Goal: Task Accomplishment & Management: Manage account settings

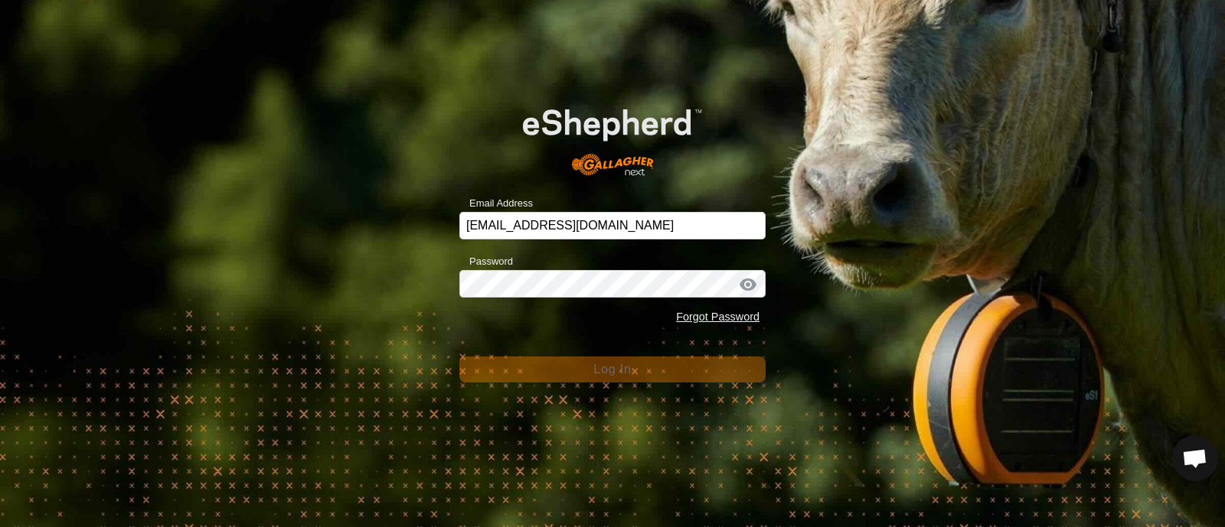
click at [589, 365] on button "Log In" at bounding box center [612, 370] width 306 height 26
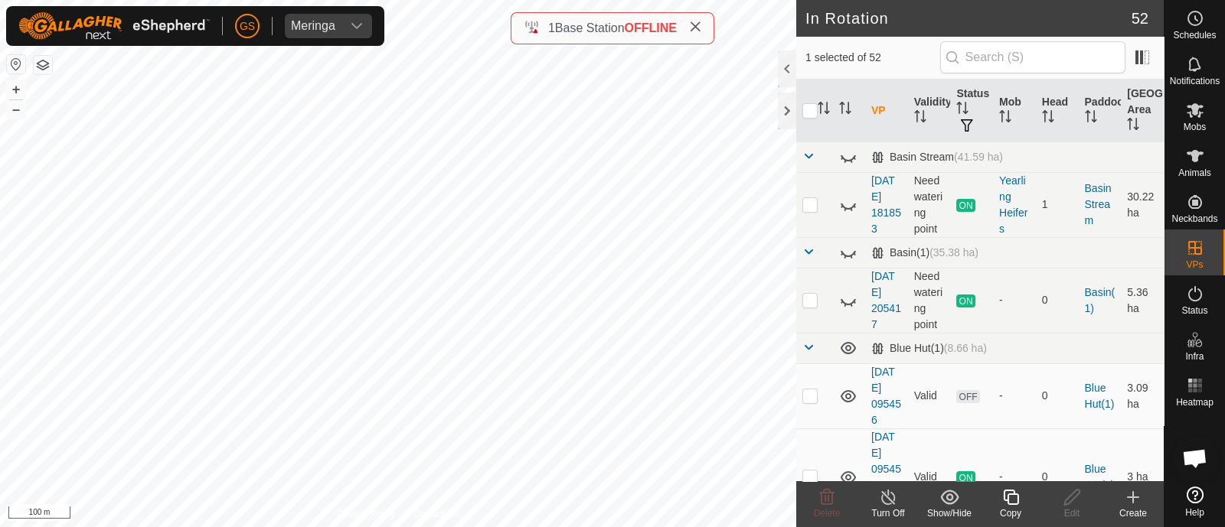
click at [1011, 503] on icon at bounding box center [1010, 497] width 19 height 18
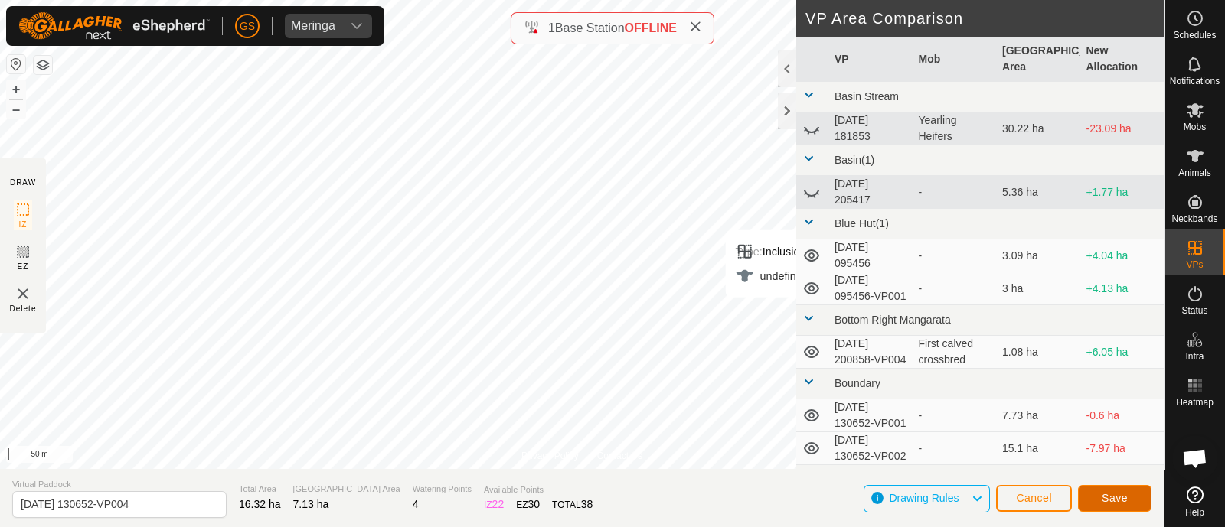
click at [1128, 494] on button "Save" at bounding box center [1114, 498] width 73 height 27
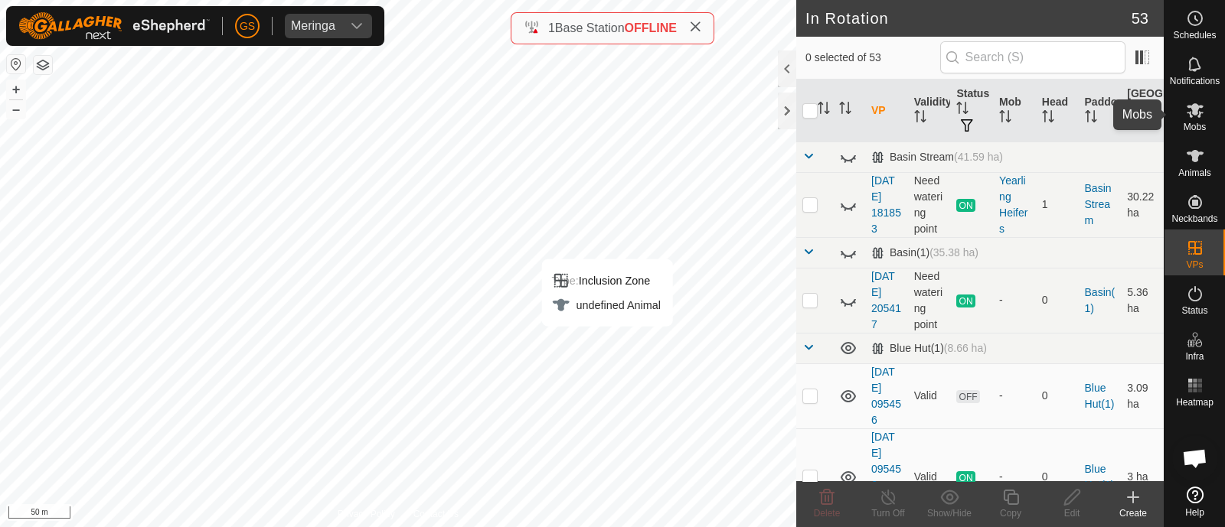
click at [1197, 116] on icon at bounding box center [1195, 110] width 18 height 18
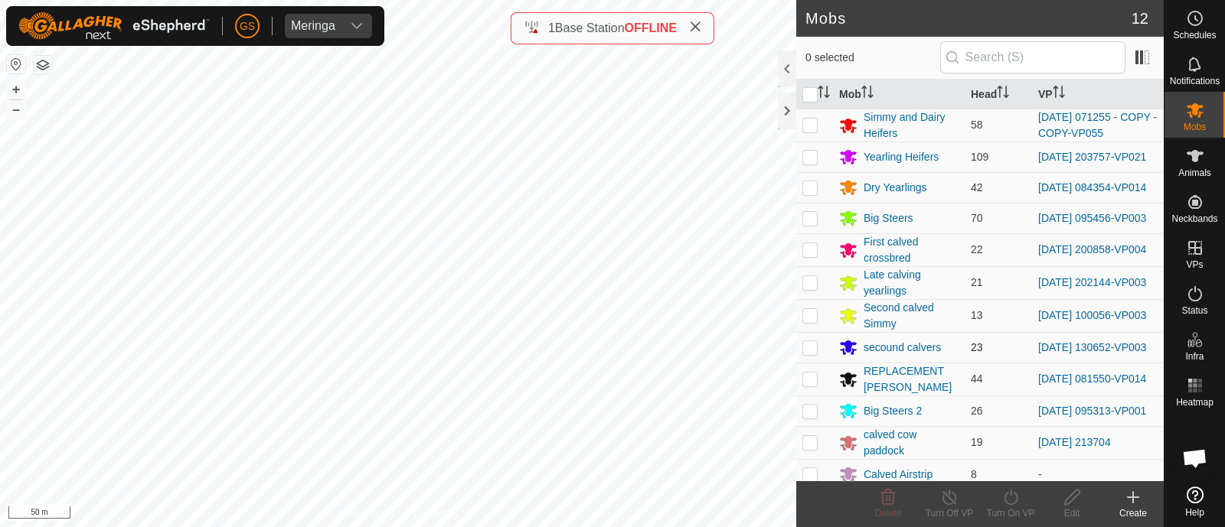
click at [808, 354] on p-checkbox at bounding box center [809, 347] width 15 height 12
checkbox input "true"
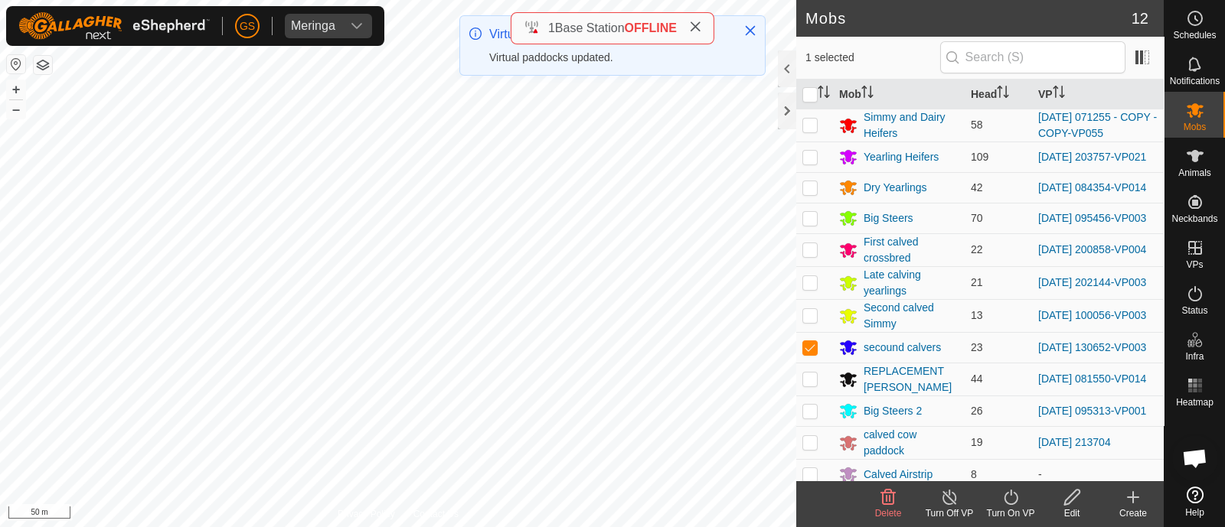
click at [1010, 495] on icon at bounding box center [1011, 497] width 14 height 15
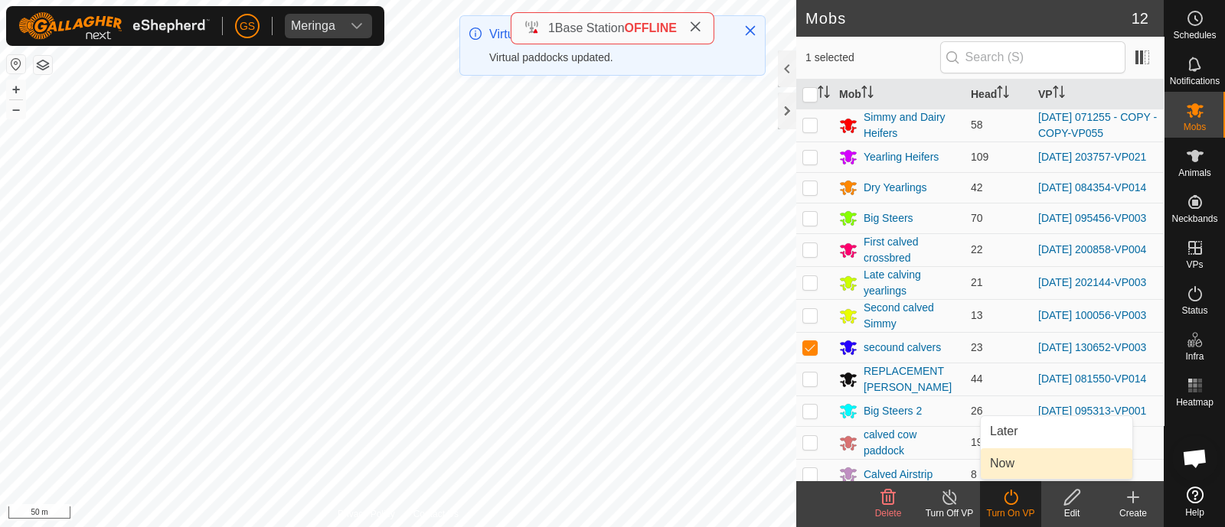
click at [997, 456] on link "Now" at bounding box center [1057, 464] width 152 height 31
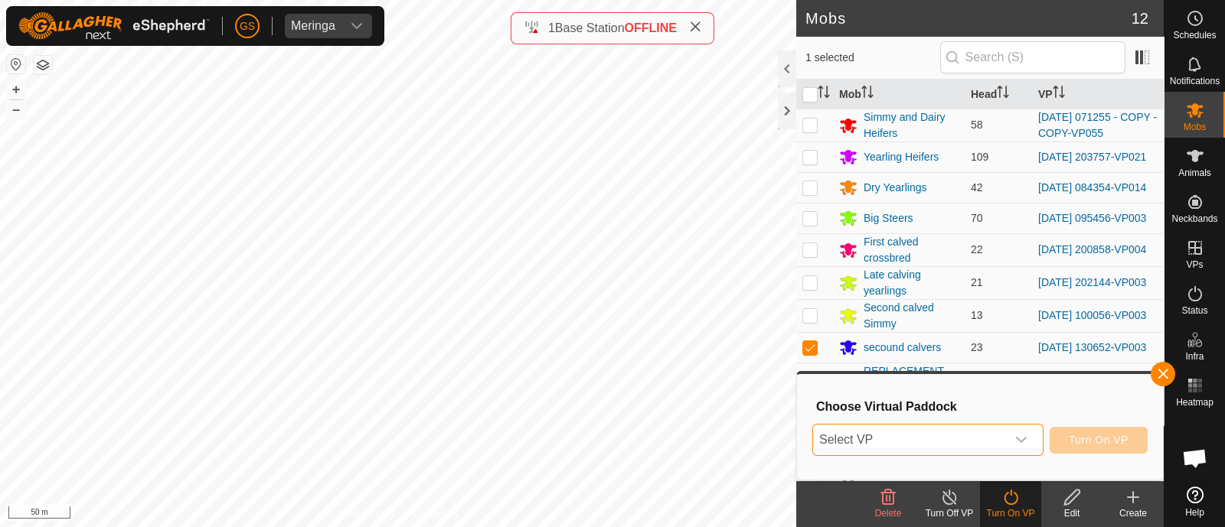
click at [991, 437] on span "Select VP" at bounding box center [909, 440] width 193 height 31
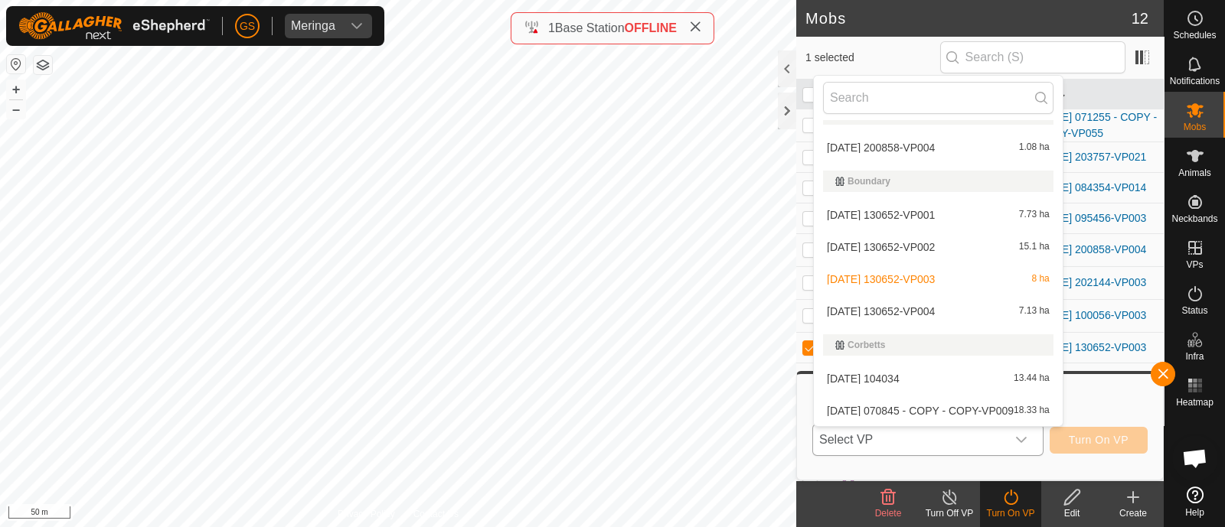
scroll to position [287, 0]
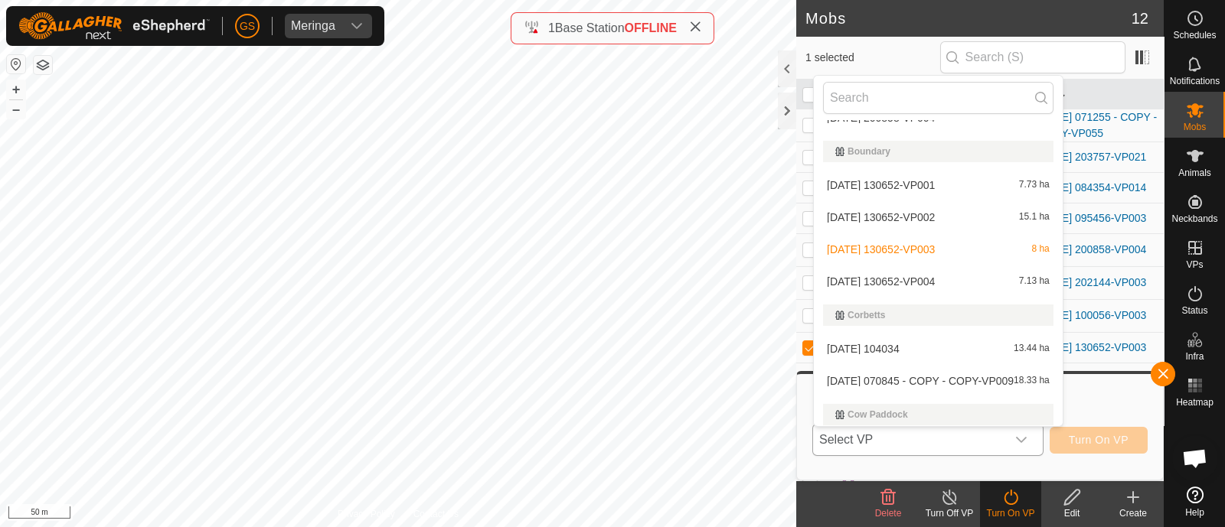
click at [915, 276] on li "[DATE] 130652-VP004 7.13 ha" at bounding box center [938, 281] width 249 height 31
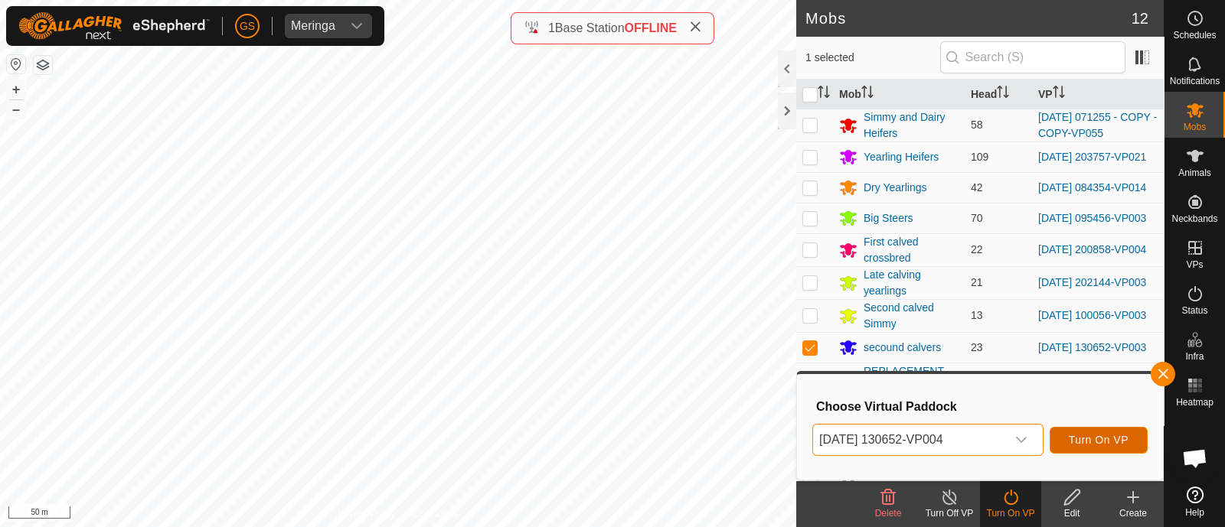
click at [1099, 442] on span "Turn On VP" at bounding box center [1099, 440] width 60 height 12
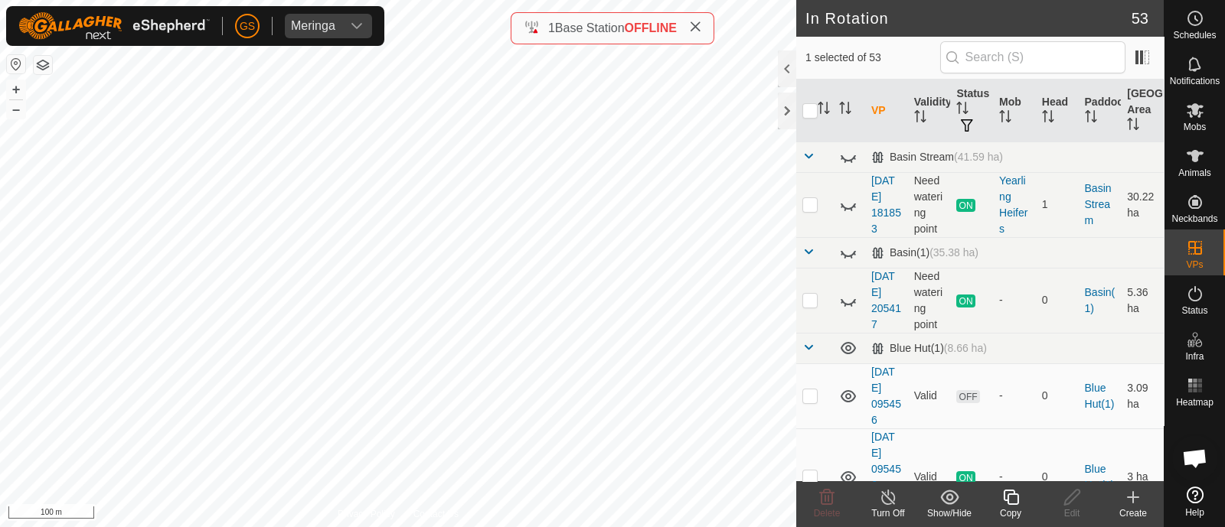
click at [1001, 497] on icon at bounding box center [1010, 497] width 19 height 18
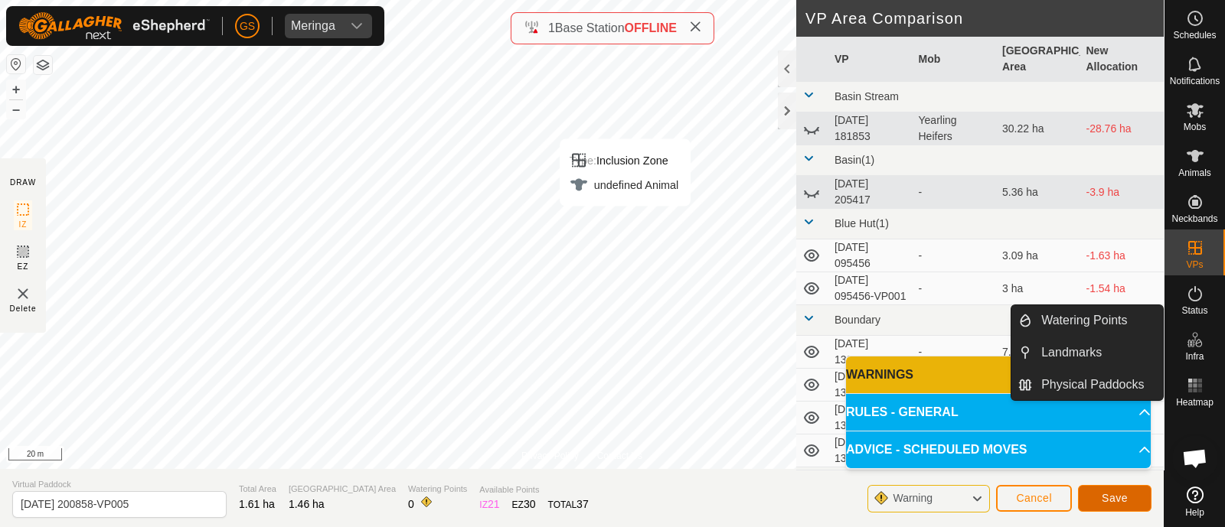
click at [1121, 499] on span "Save" at bounding box center [1115, 498] width 26 height 12
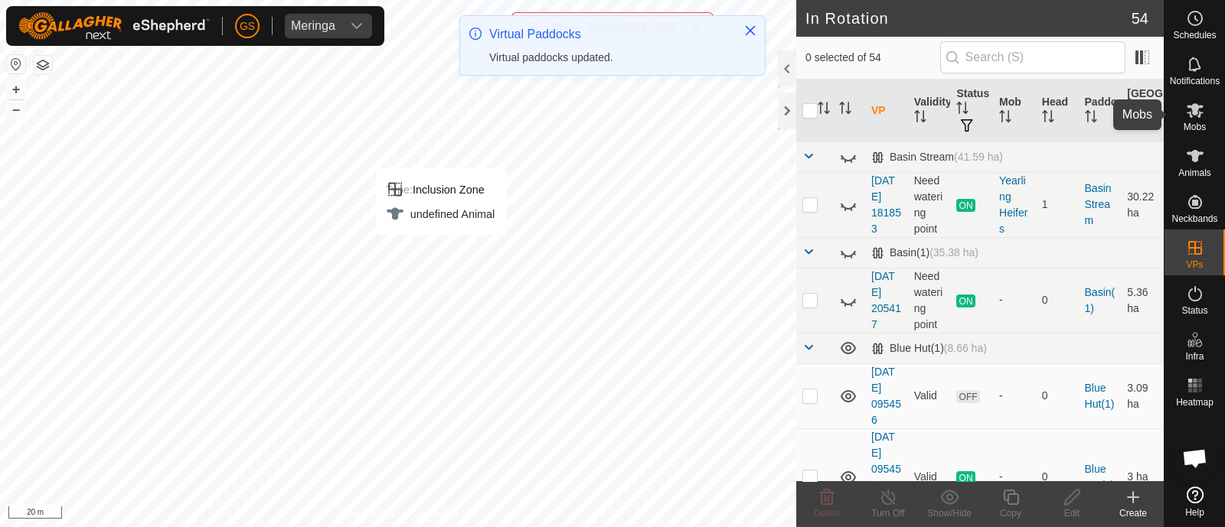
click at [1186, 117] on icon at bounding box center [1195, 110] width 18 height 18
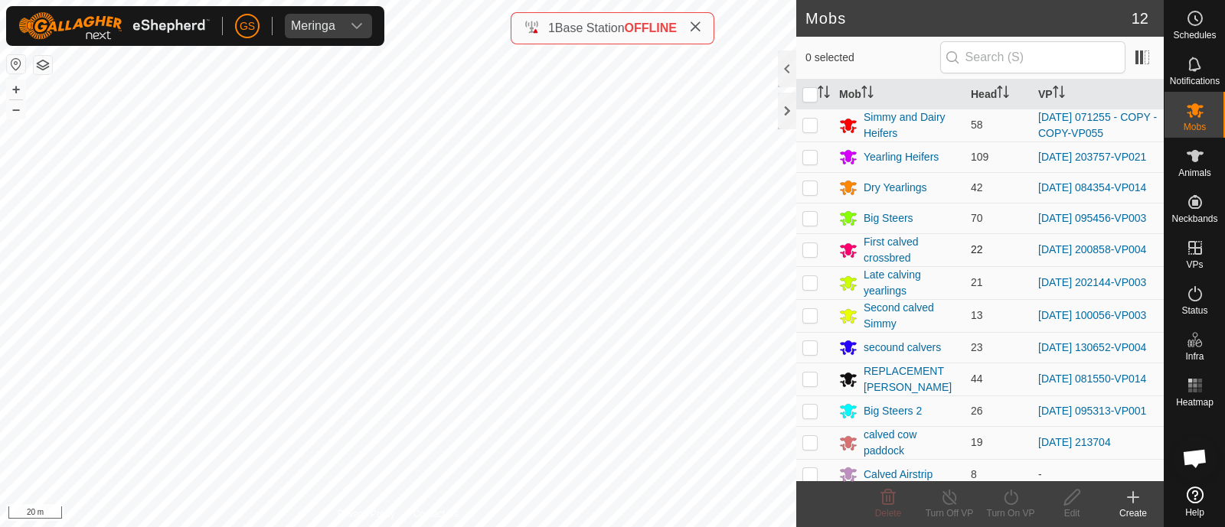
click at [814, 256] on p-checkbox at bounding box center [809, 249] width 15 height 12
checkbox input "true"
click at [1009, 497] on icon at bounding box center [1010, 497] width 19 height 18
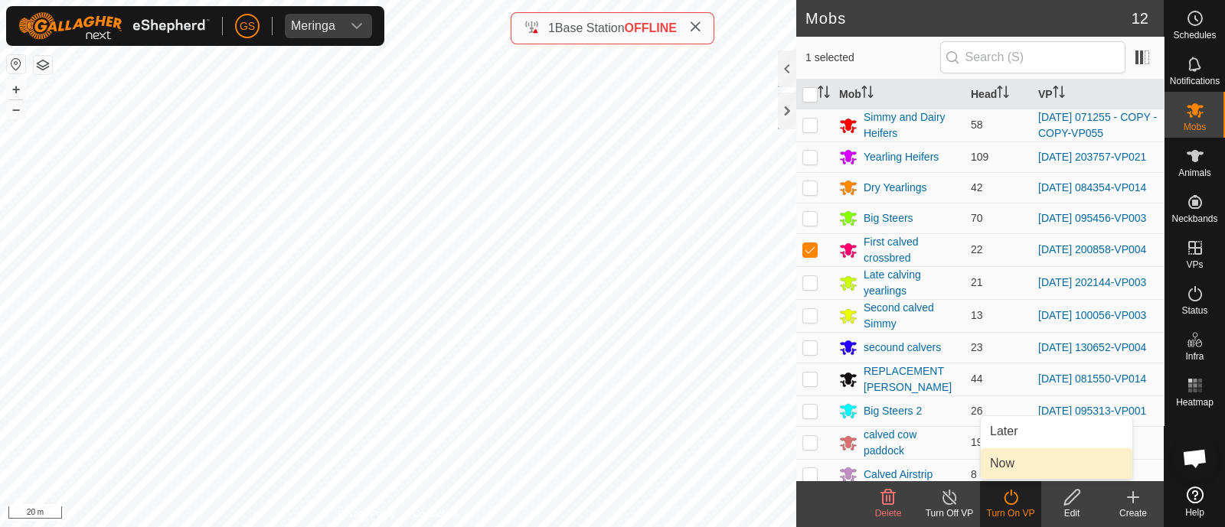
click at [1001, 464] on link "Now" at bounding box center [1057, 464] width 152 height 31
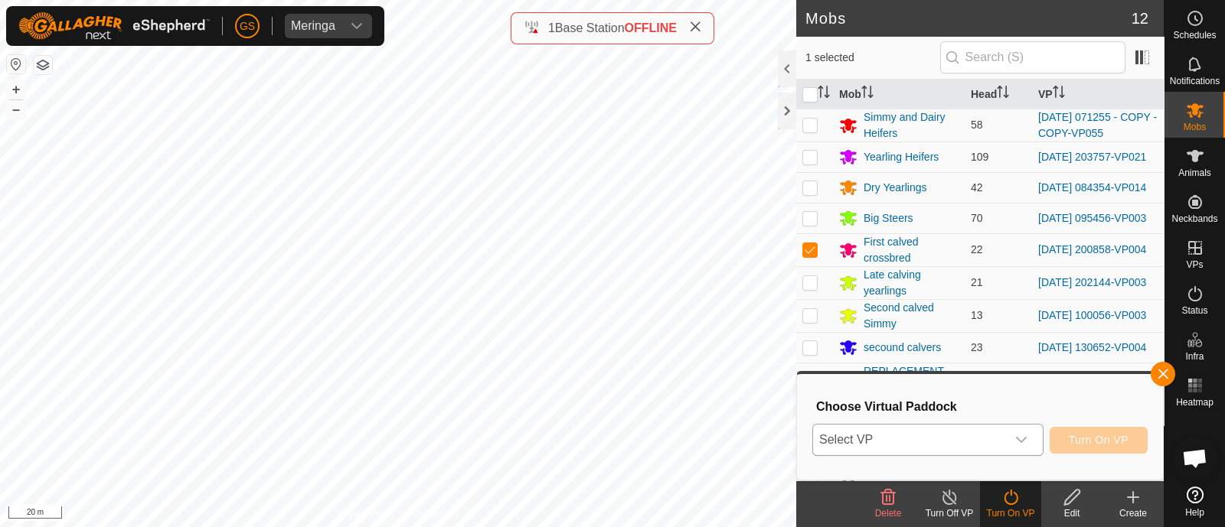
click at [991, 440] on span "Select VP" at bounding box center [909, 440] width 193 height 31
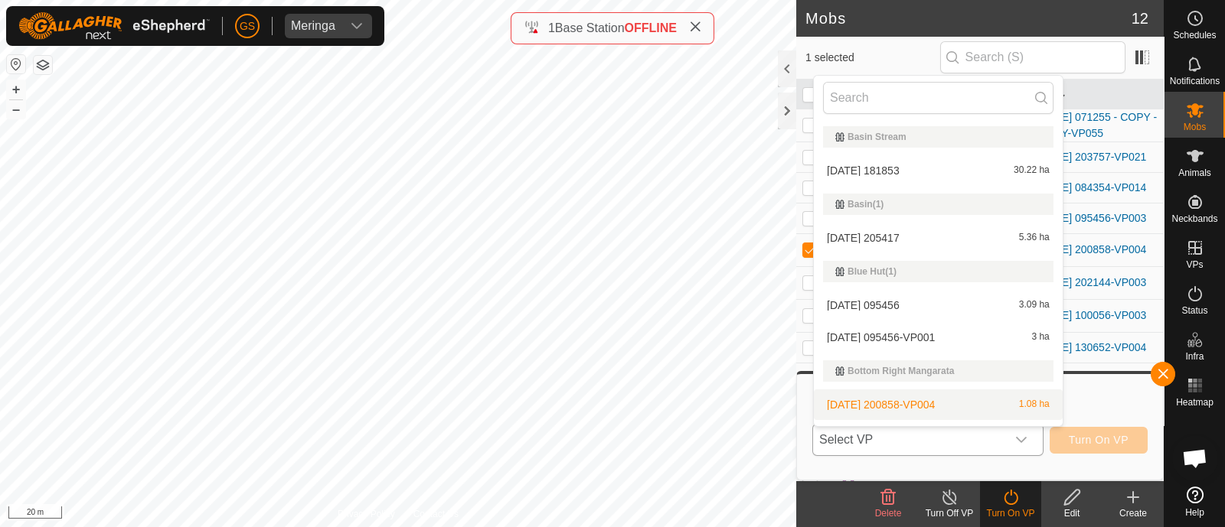
scroll to position [26, 0]
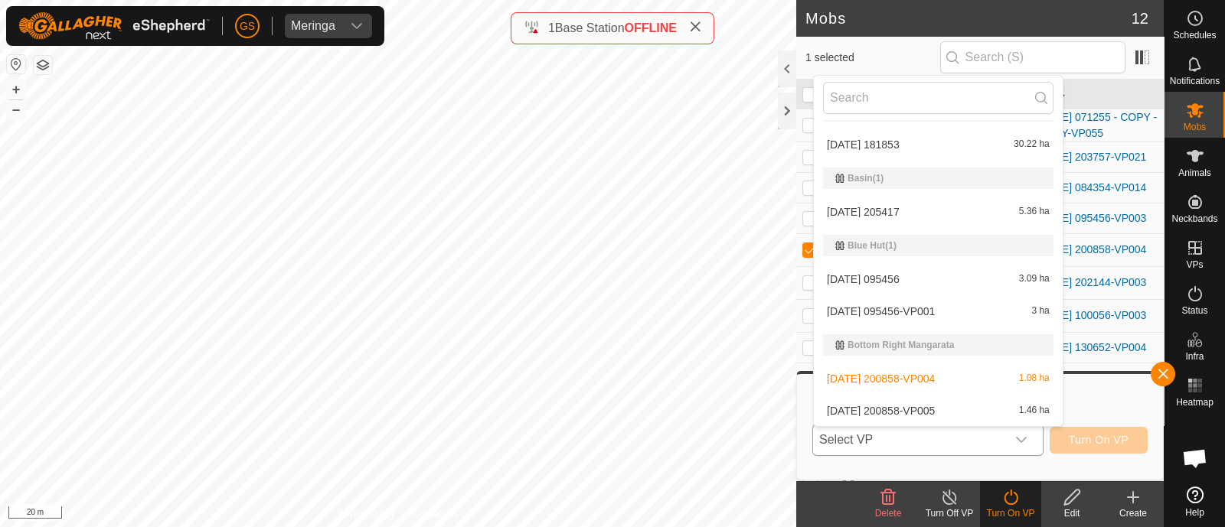
click at [922, 410] on li "[DATE] 200858-VP005 1.46 ha" at bounding box center [938, 411] width 249 height 31
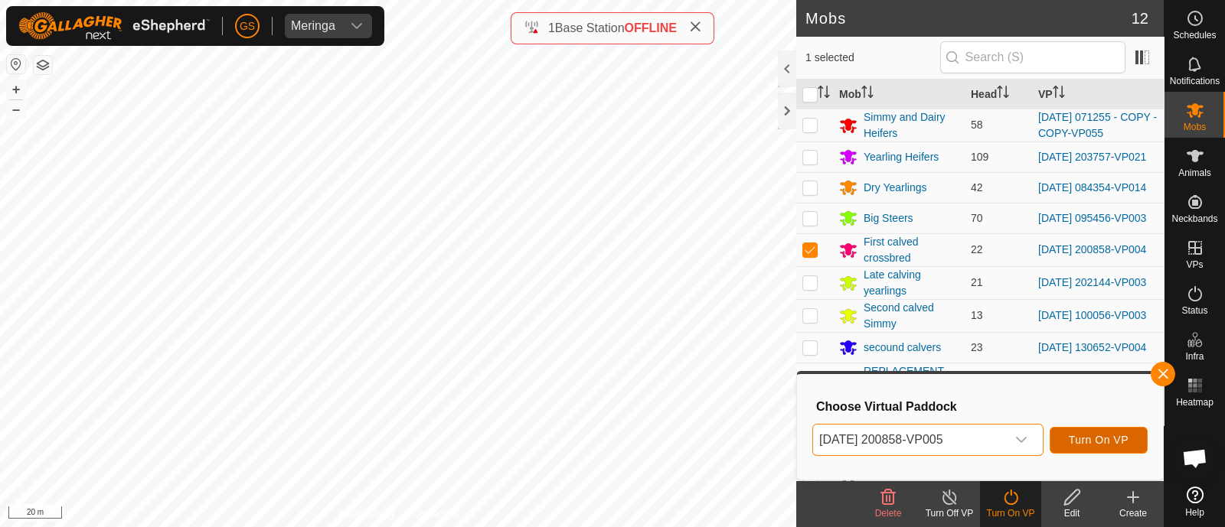
click at [1078, 435] on span "Turn On VP" at bounding box center [1099, 440] width 60 height 12
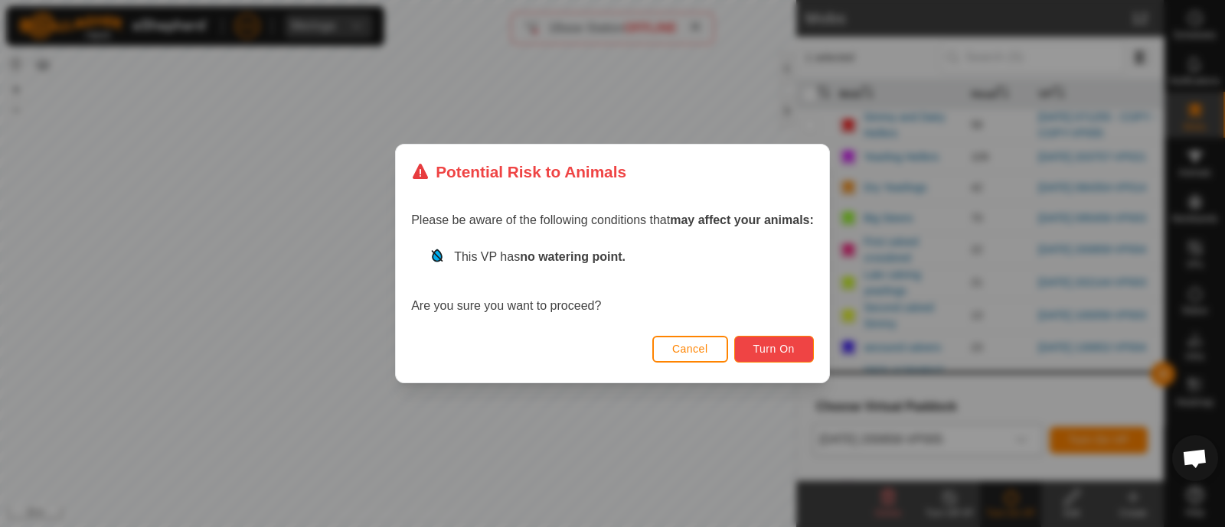
click at [769, 353] on span "Turn On" at bounding box center [773, 349] width 41 height 12
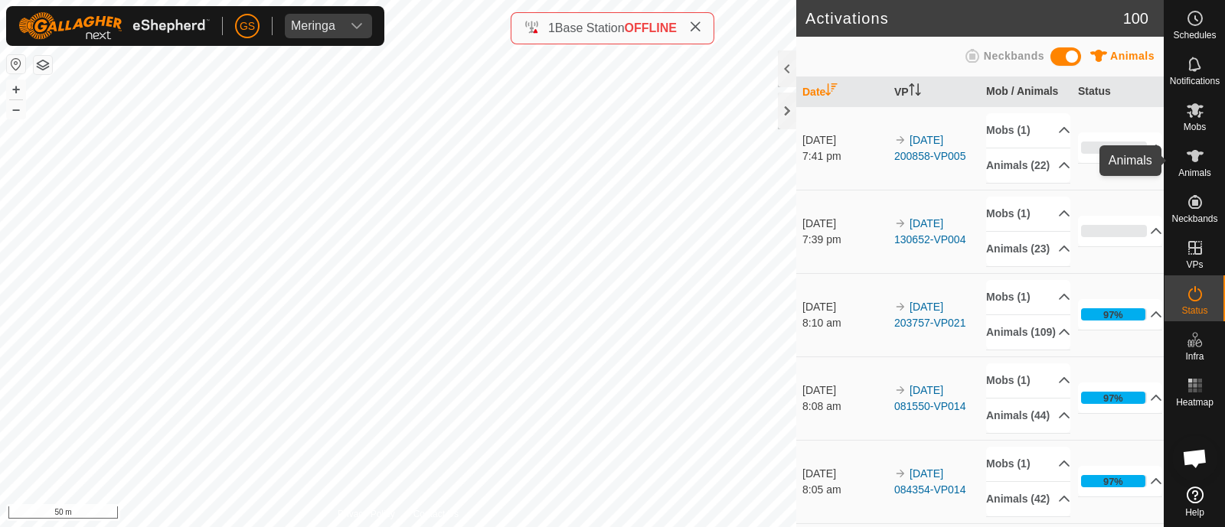
click at [1206, 155] on es-animals-svg-icon at bounding box center [1195, 156] width 28 height 24
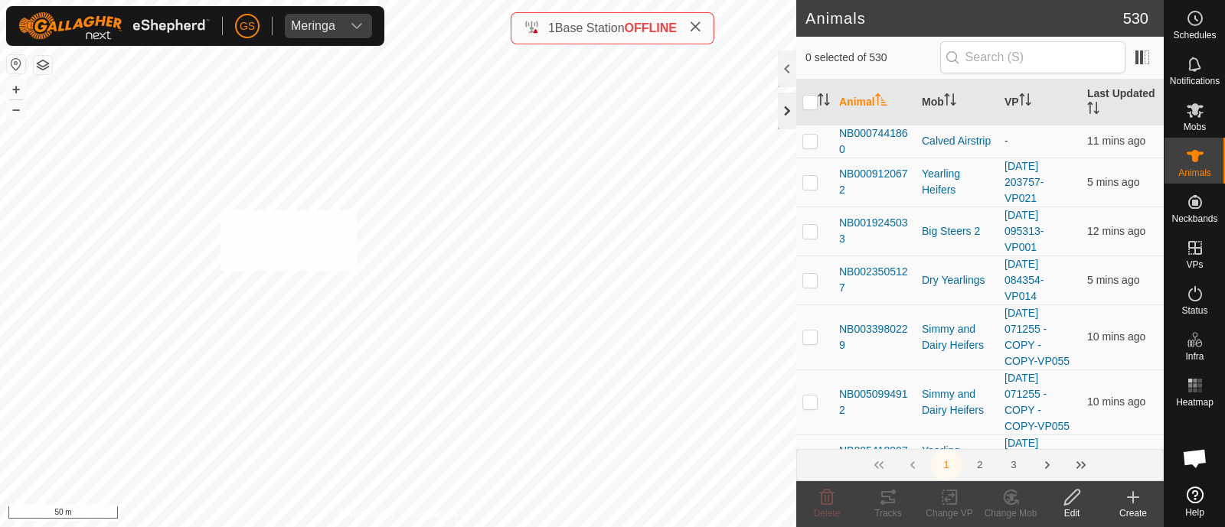
checkbox input "true"
click at [949, 493] on icon at bounding box center [949, 497] width 19 height 18
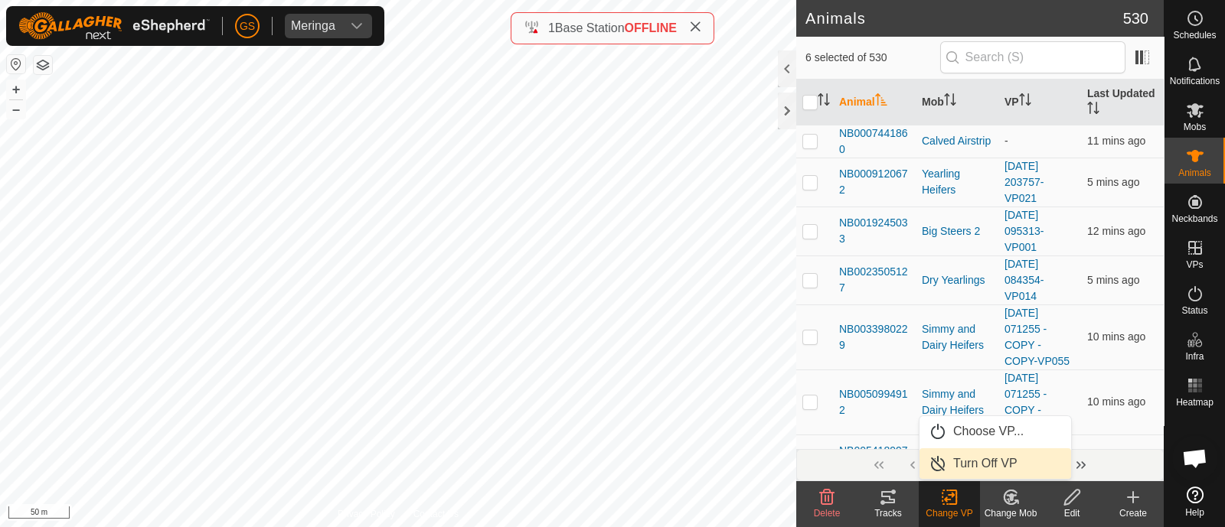
click at [952, 463] on link "Turn Off VP" at bounding box center [995, 464] width 152 height 31
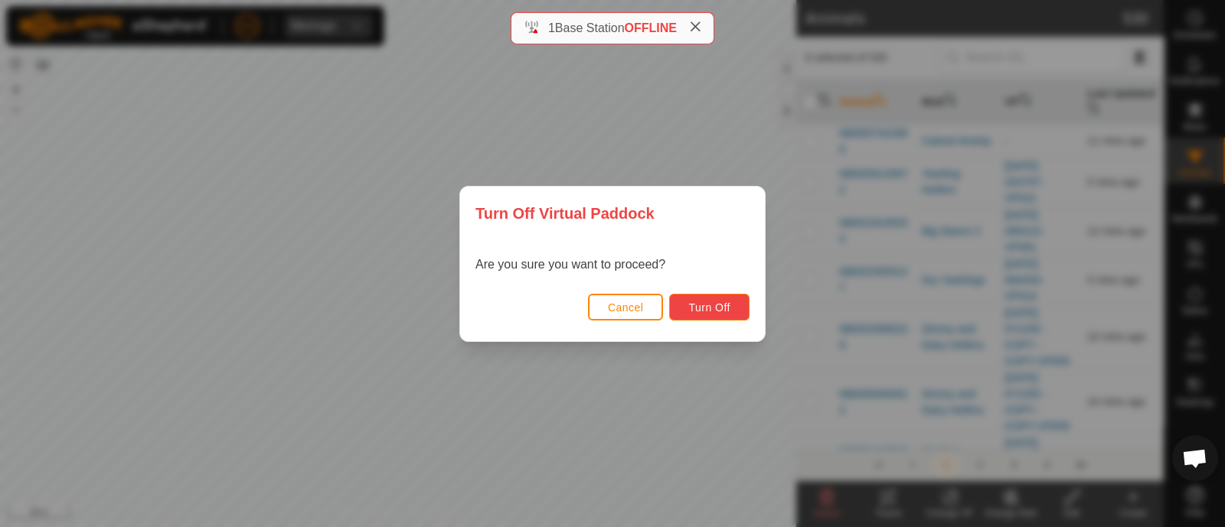
click at [713, 304] on span "Turn Off" at bounding box center [709, 308] width 42 height 12
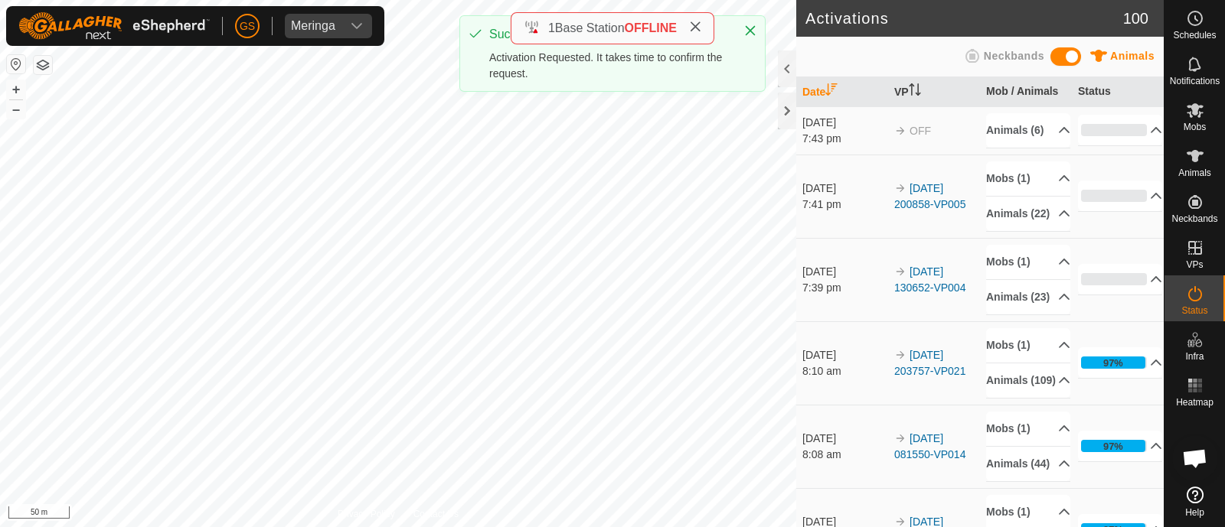
click at [540, 527] on html "[PERSON_NAME] Schedules Notifications Mobs Animals Neckbands VPs Status Infra H…" at bounding box center [612, 263] width 1225 height 527
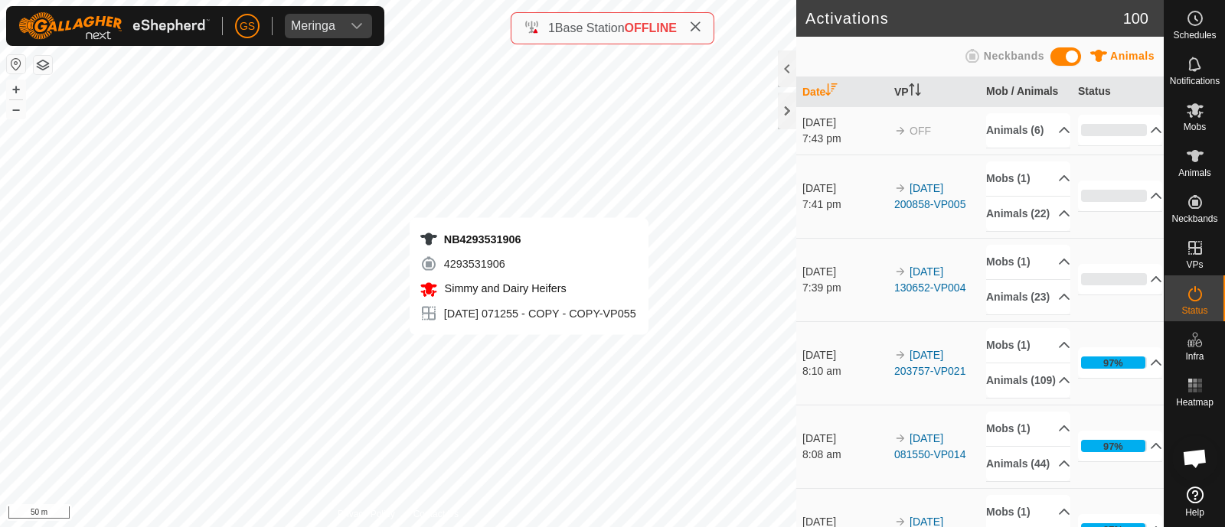
click at [528, 350] on div "NB4293531906 4293531906 Simmy and Dairy Heifers [DATE] 071255 - COPY - COPY-VP0…" at bounding box center [398, 263] width 796 height 527
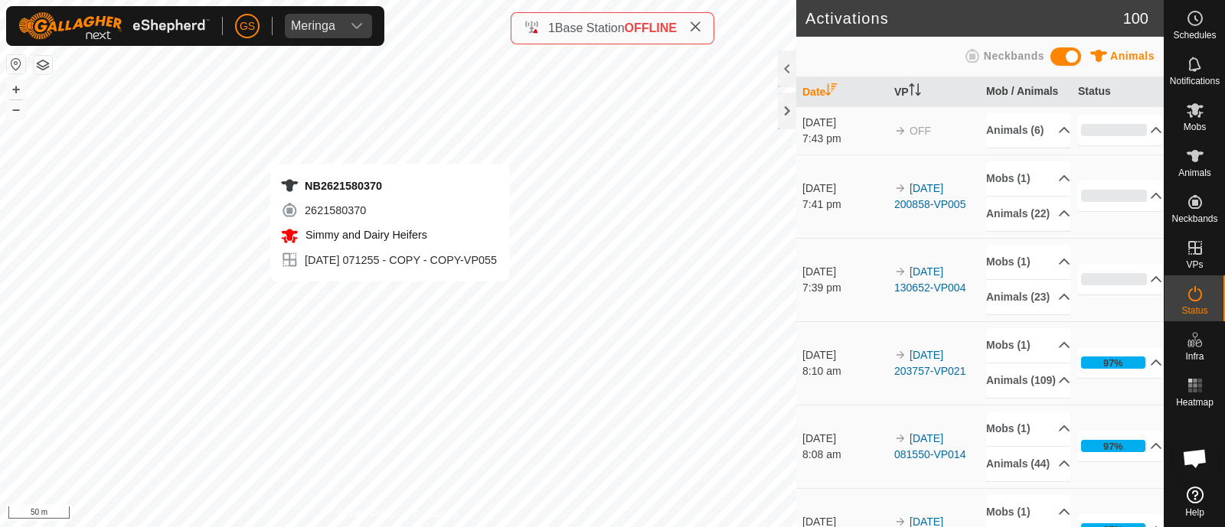
click at [390, 296] on div "NB2621580370 2621580370 Simmy and Dairy Heifers [DATE] 071255 - COPY - COPY-VP0…" at bounding box center [398, 263] width 796 height 527
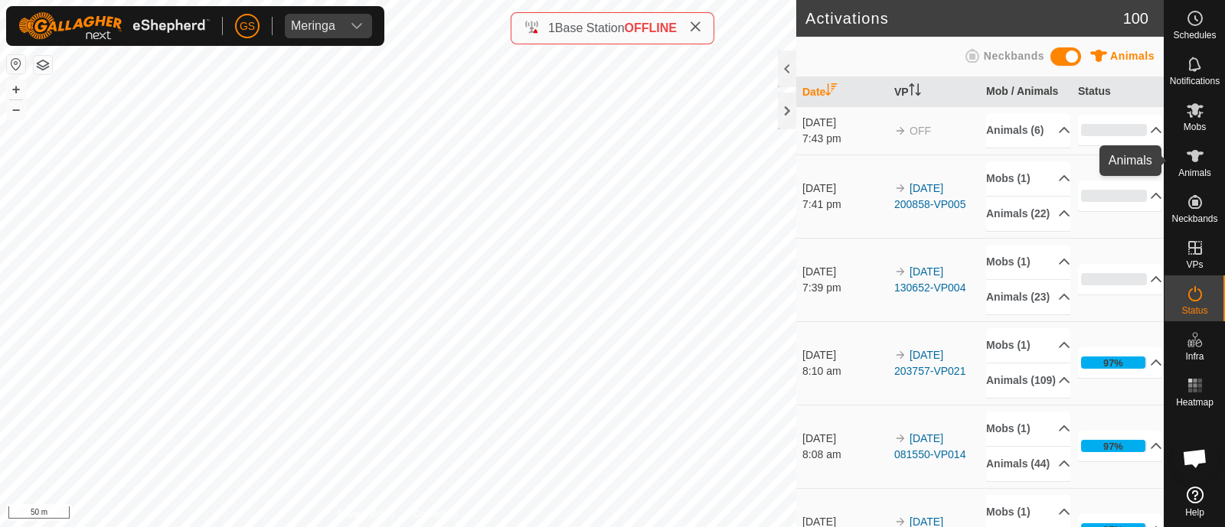
drag, startPoint x: 1208, startPoint y: 152, endPoint x: 1198, endPoint y: 155, distance: 10.4
click at [1207, 152] on es-animals-svg-icon at bounding box center [1195, 156] width 28 height 24
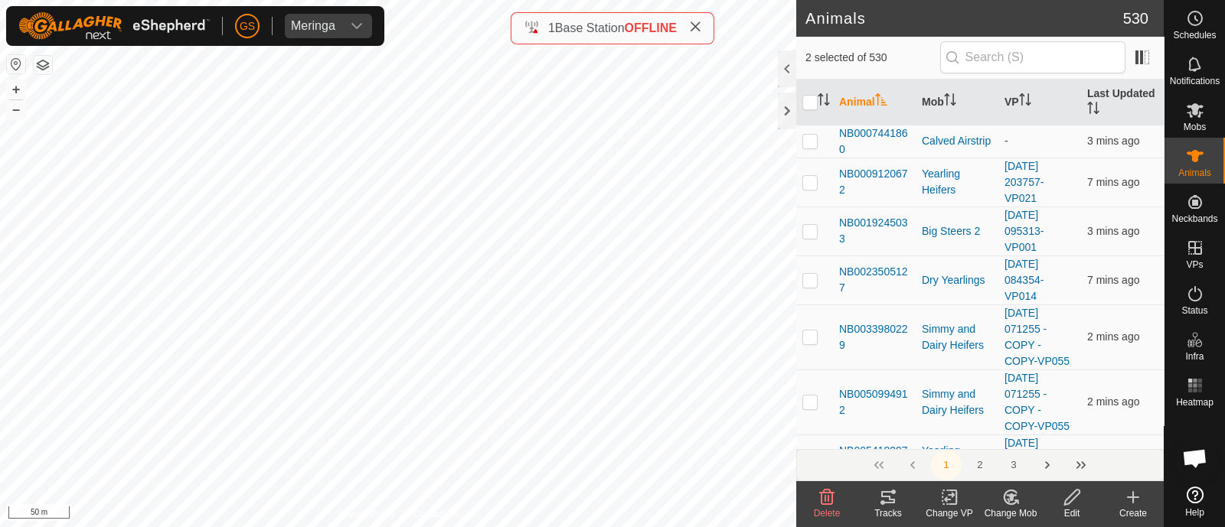
click at [950, 495] on icon at bounding box center [949, 498] width 11 height 10
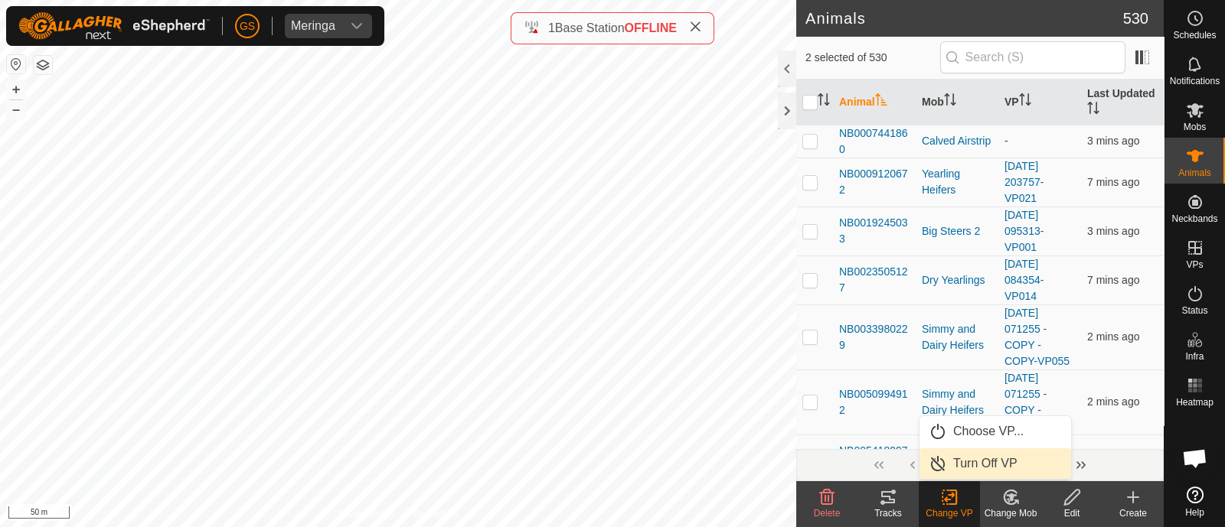
click at [942, 456] on link "Turn Off VP" at bounding box center [995, 464] width 152 height 31
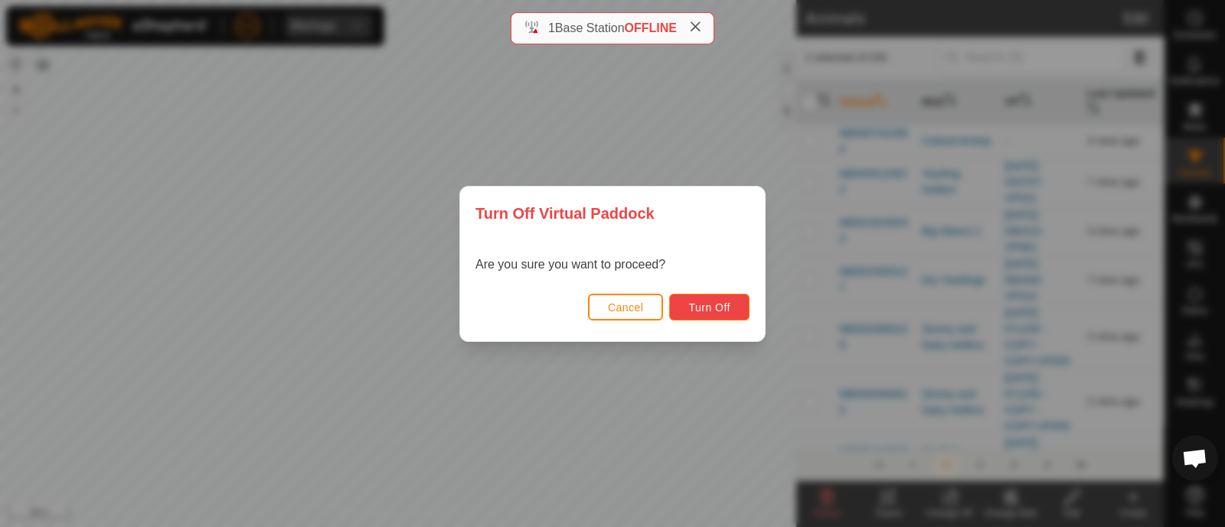
click at [720, 302] on span "Turn Off" at bounding box center [709, 308] width 42 height 12
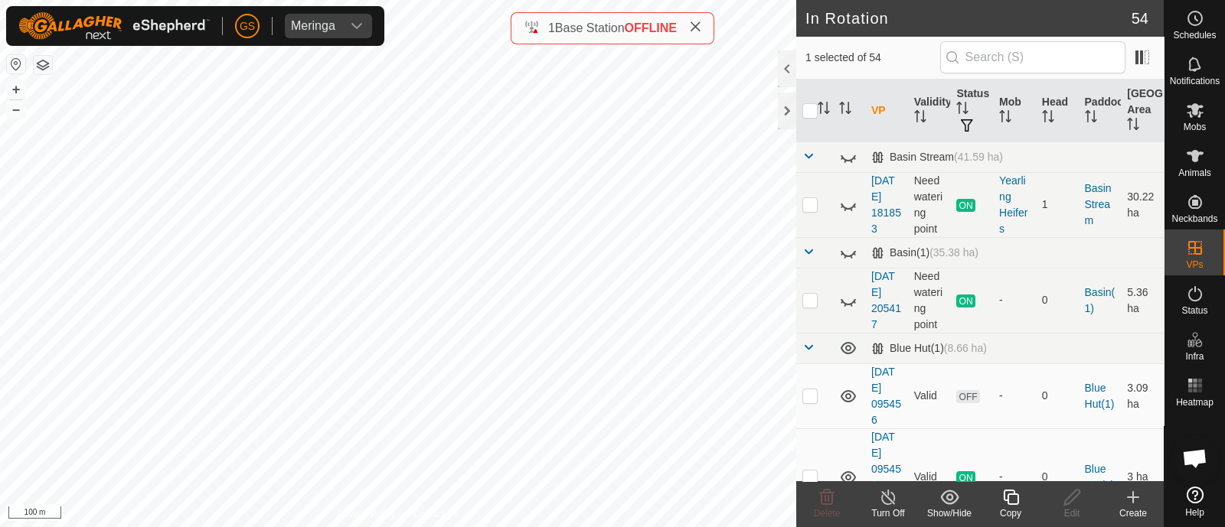
click at [1005, 502] on icon at bounding box center [1010, 497] width 19 height 18
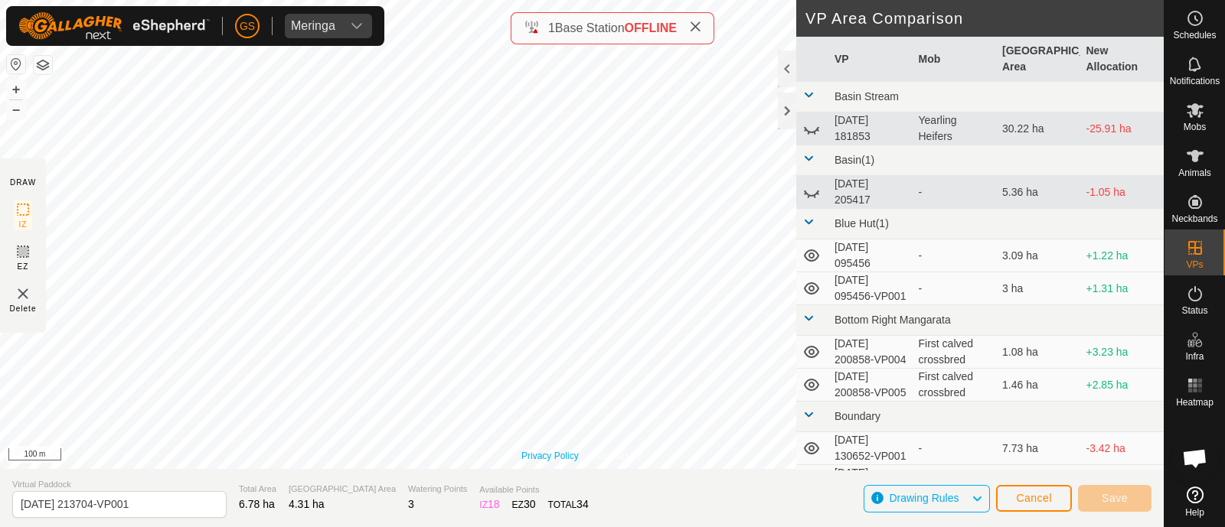
click at [575, 453] on link "Privacy Policy" at bounding box center [549, 456] width 57 height 14
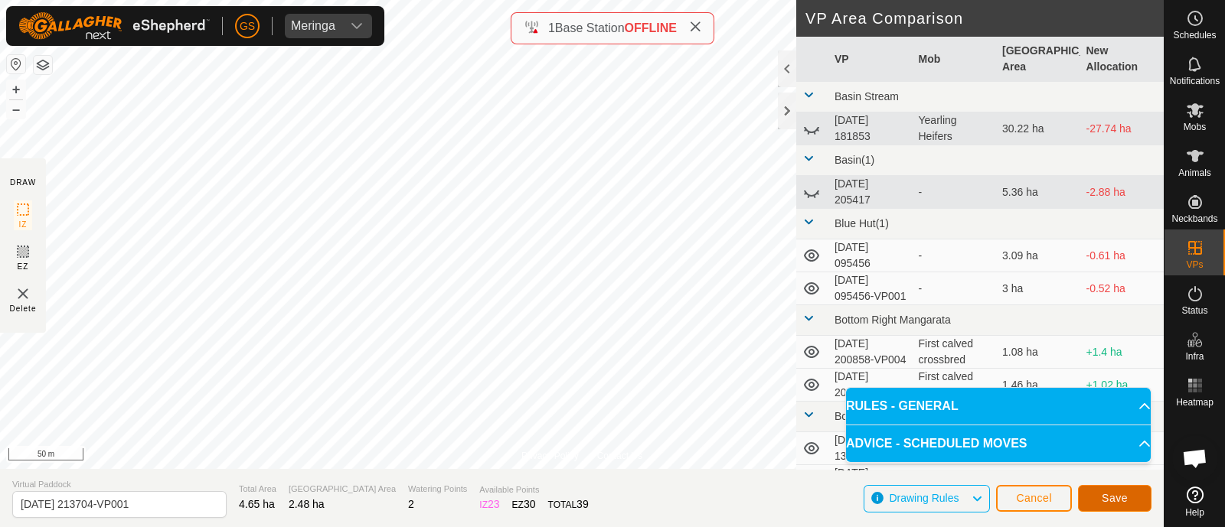
click at [1118, 495] on span "Save" at bounding box center [1115, 498] width 26 height 12
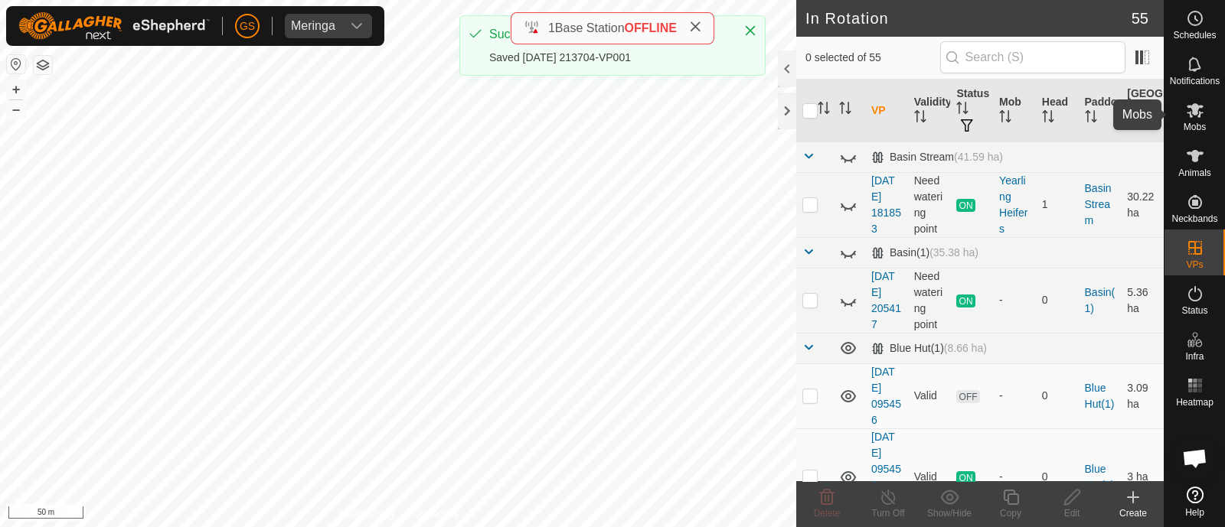
click at [1192, 113] on icon at bounding box center [1195, 110] width 17 height 15
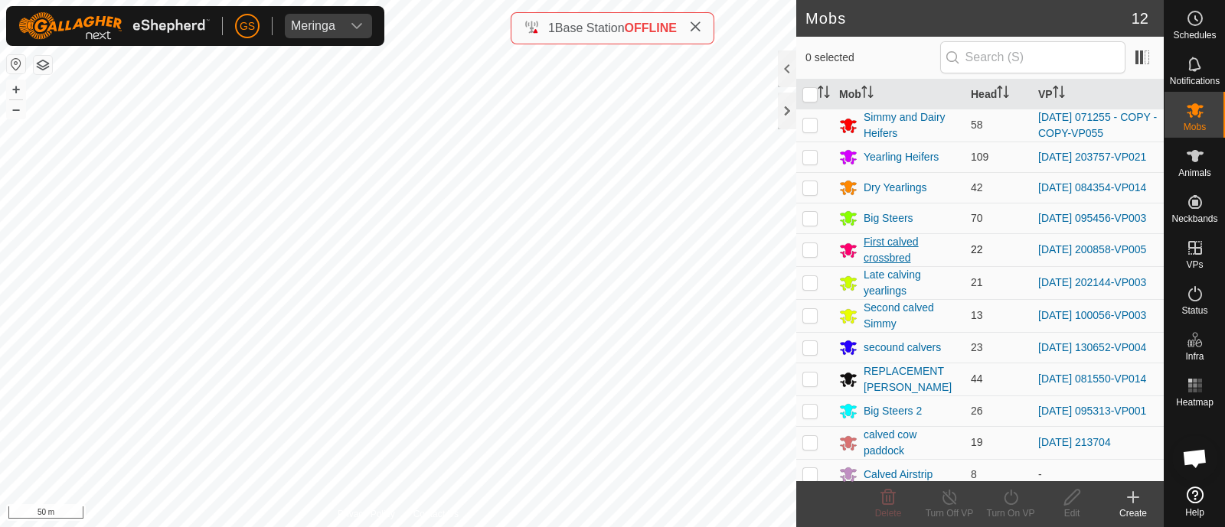
scroll to position [18, 0]
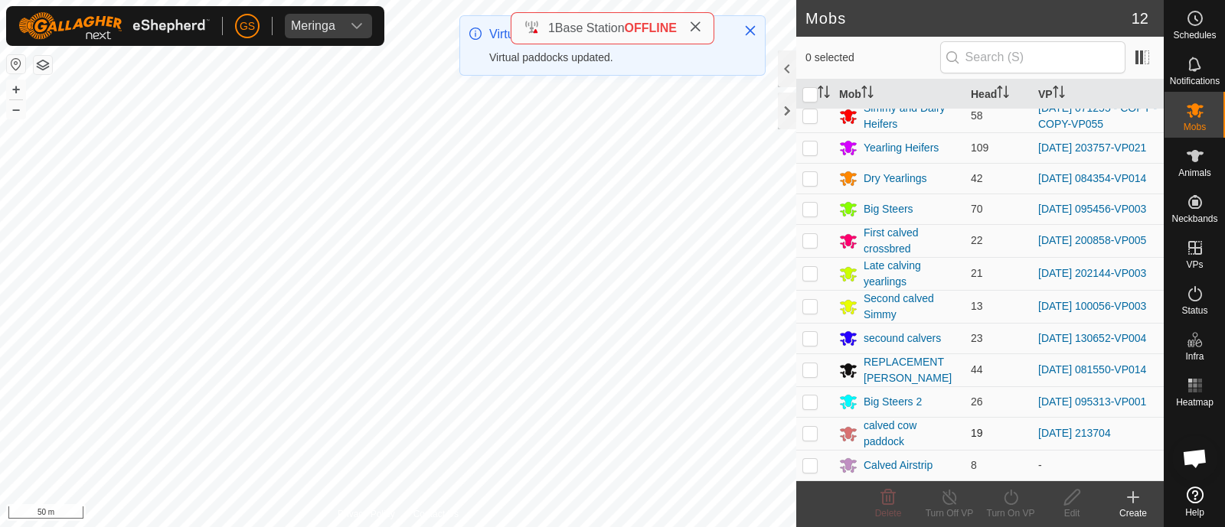
click at [817, 441] on td at bounding box center [814, 433] width 37 height 33
checkbox input "true"
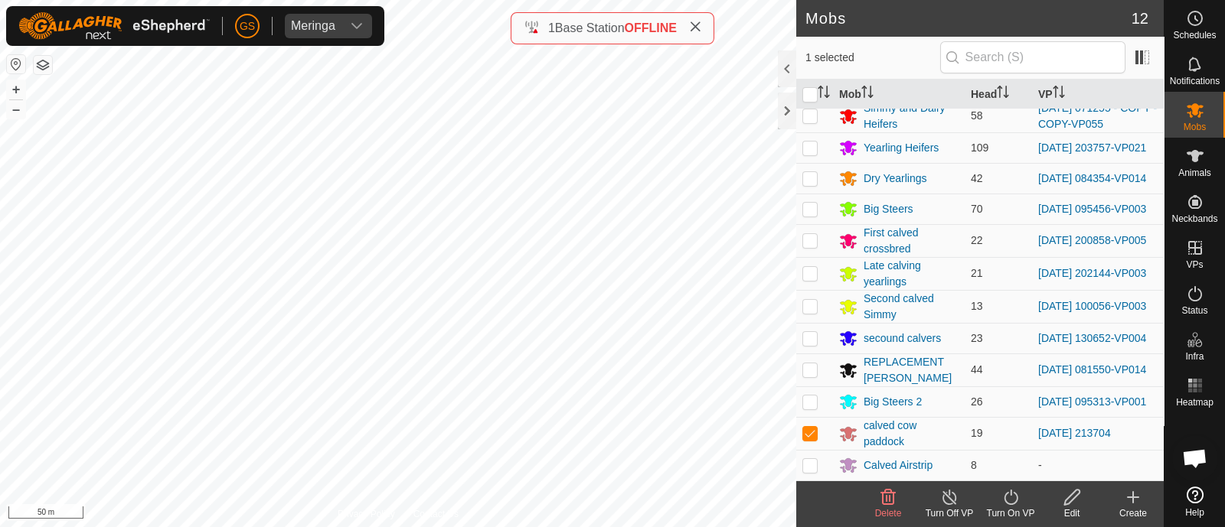
click at [1012, 499] on icon at bounding box center [1010, 497] width 19 height 18
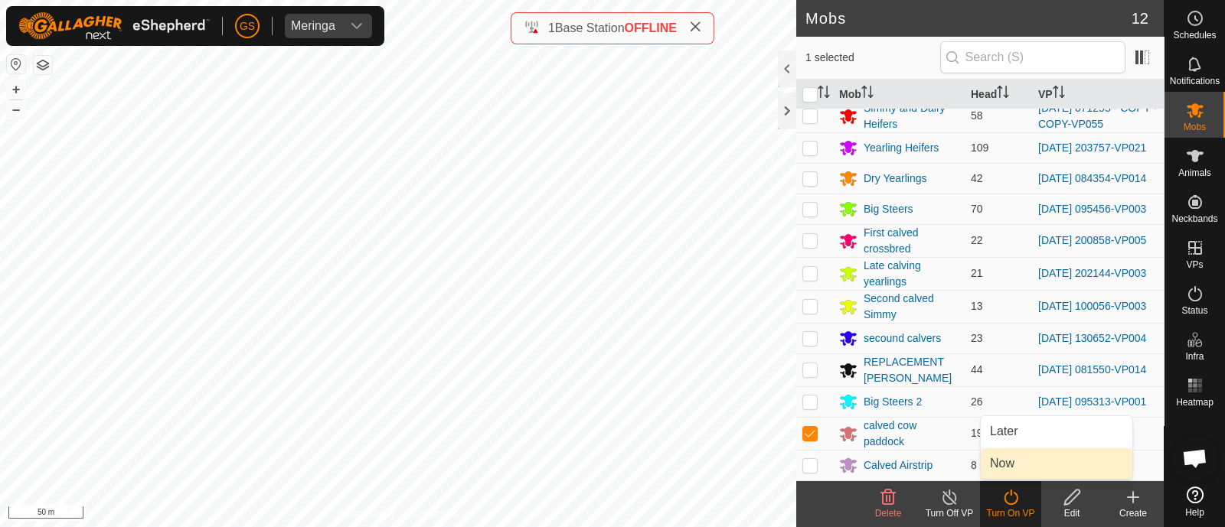
click at [994, 462] on link "Now" at bounding box center [1057, 464] width 152 height 31
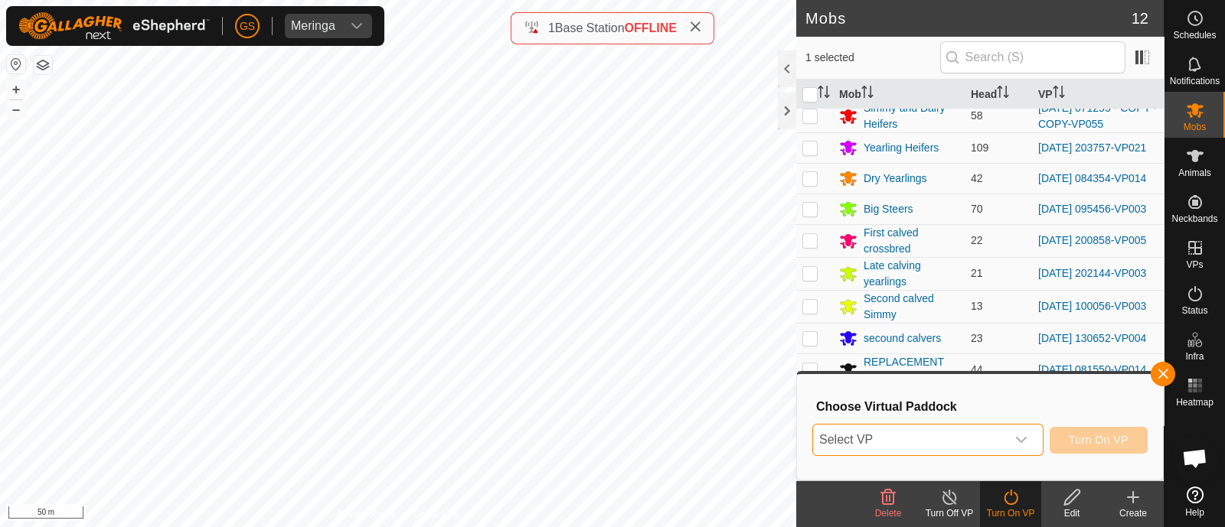
click at [991, 437] on span "Select VP" at bounding box center [909, 440] width 193 height 31
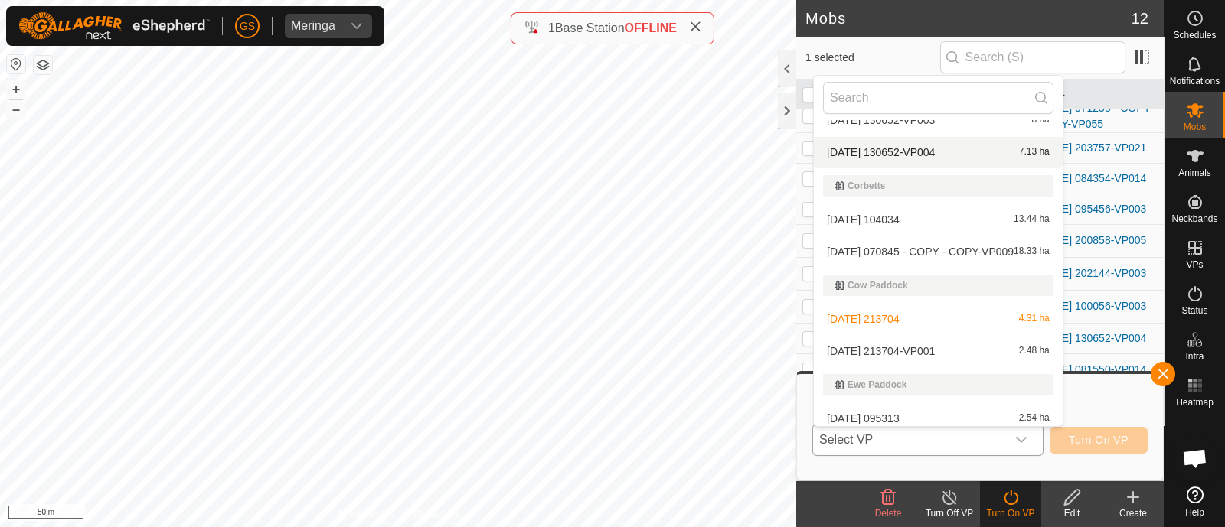
scroll to position [478, 0]
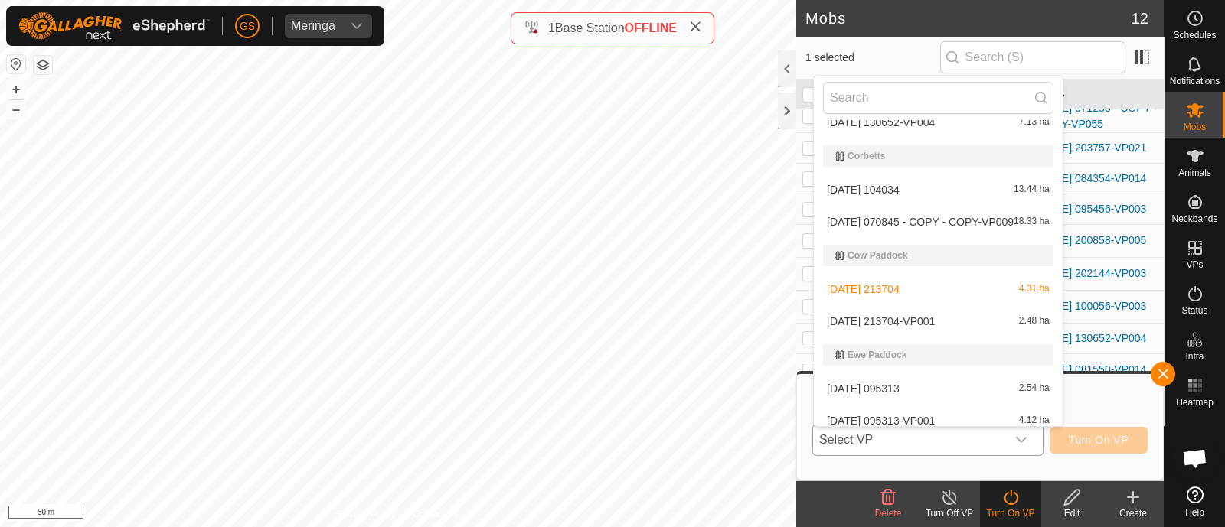
click at [905, 320] on li "[DATE] 213704-VP001 2.48 ha" at bounding box center [938, 321] width 249 height 31
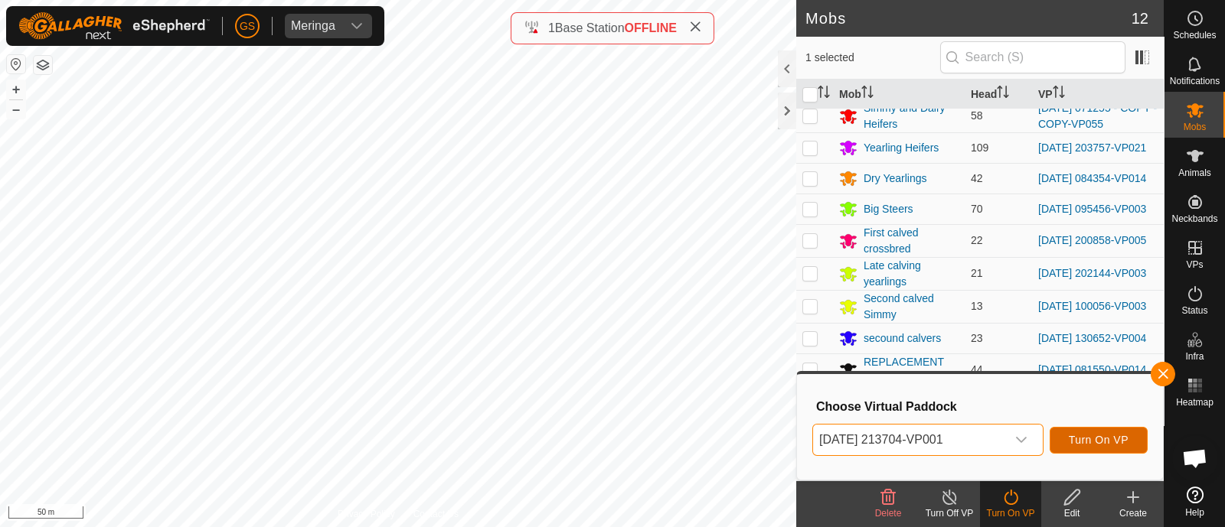
click at [1082, 434] on span "Turn On VP" at bounding box center [1099, 440] width 60 height 12
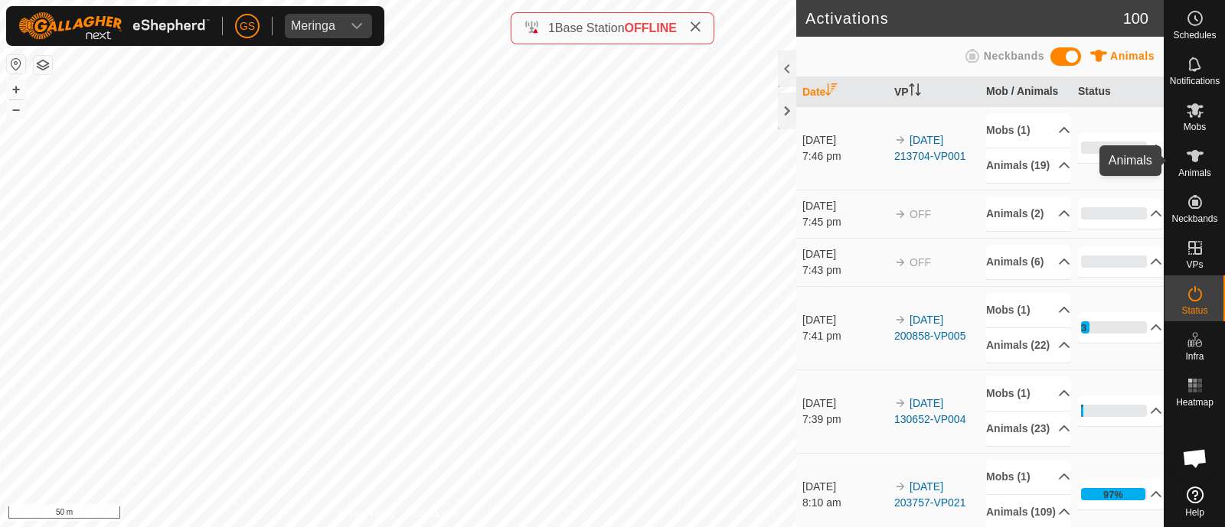
click at [1194, 158] on icon at bounding box center [1195, 156] width 17 height 12
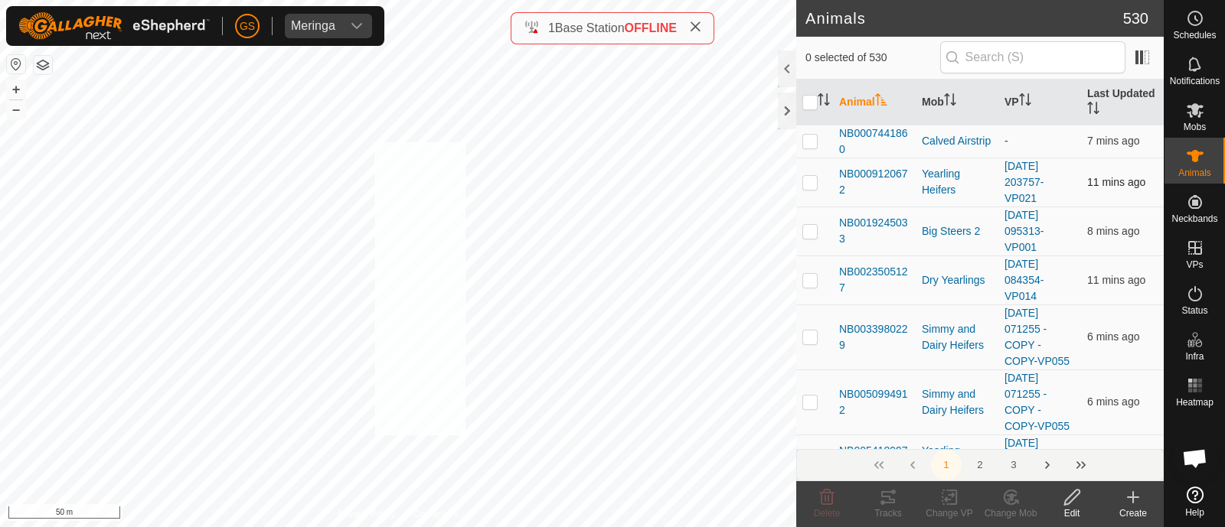
checkbox input "true"
click at [1004, 498] on icon at bounding box center [1010, 498] width 13 height 14
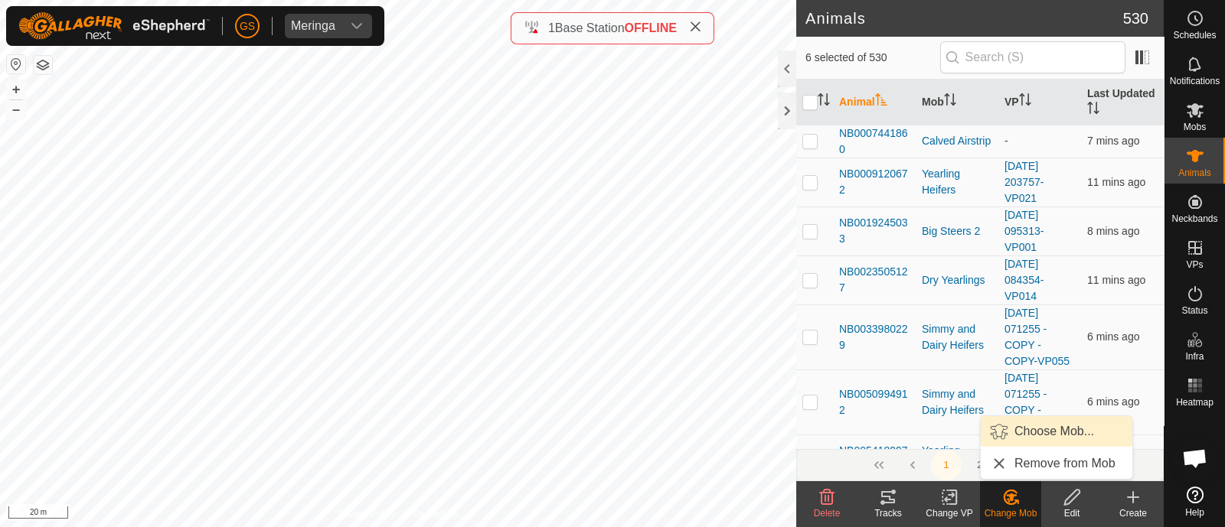
click at [1024, 423] on link "Choose Mob..." at bounding box center [1057, 431] width 152 height 31
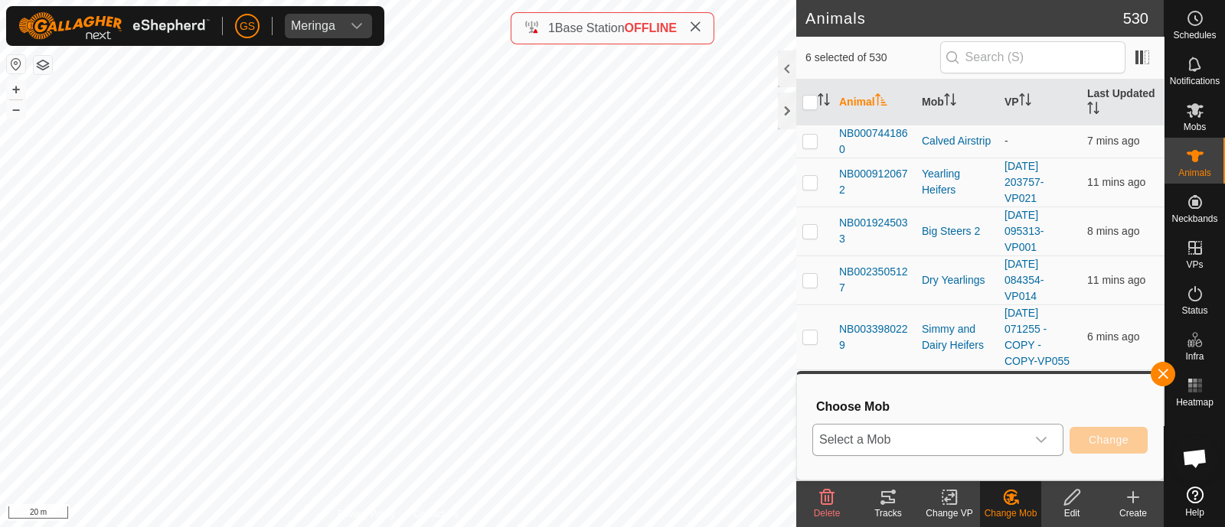
click at [990, 436] on span "Select a Mob" at bounding box center [919, 440] width 213 height 31
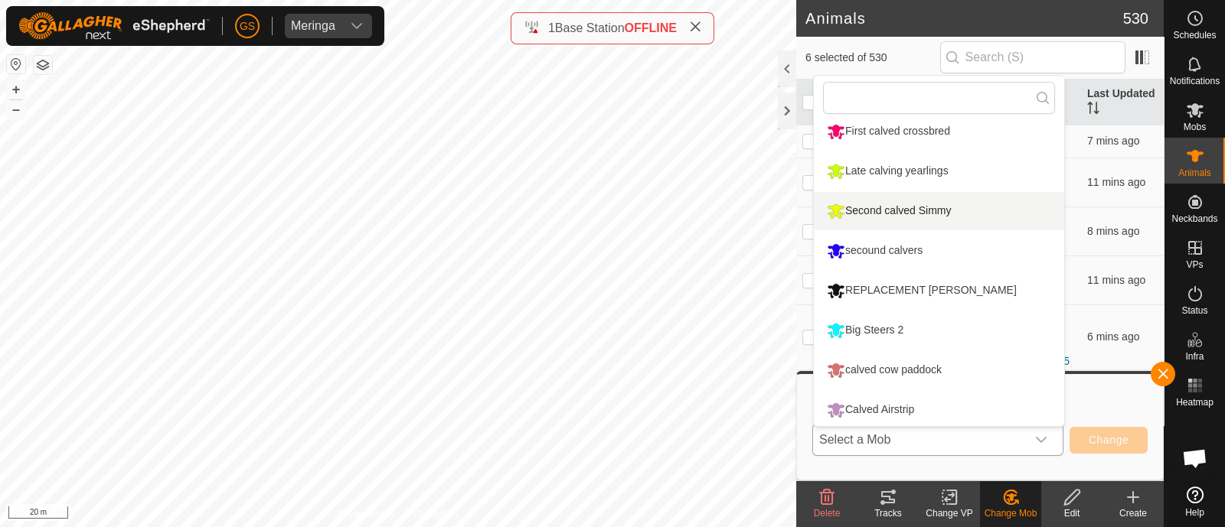
scroll to position [169, 0]
click at [888, 402] on li "Calved Airstrip" at bounding box center [939, 408] width 250 height 38
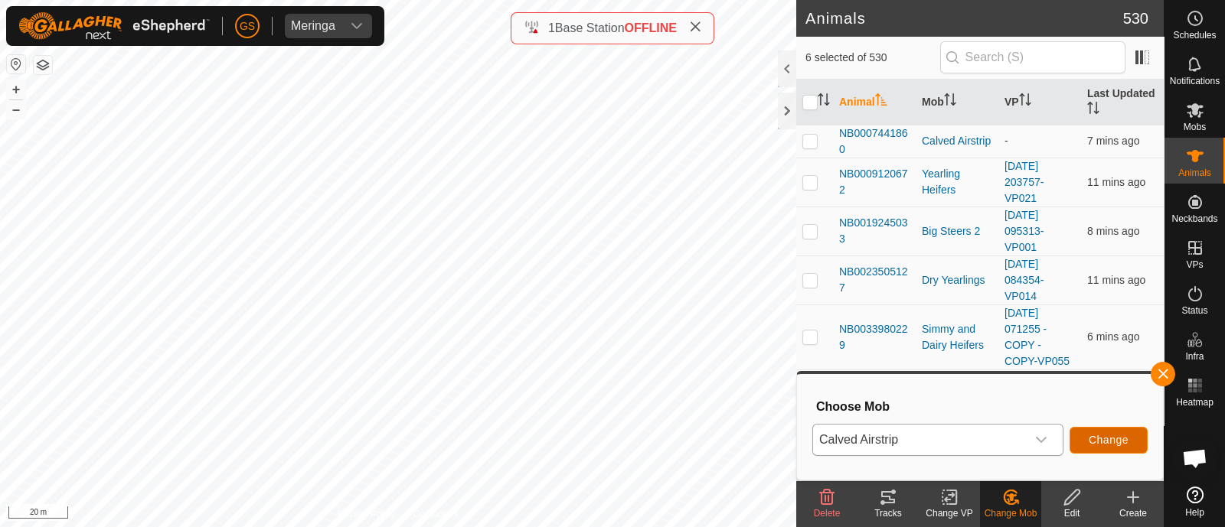
click at [1097, 429] on button "Change" at bounding box center [1108, 440] width 78 height 27
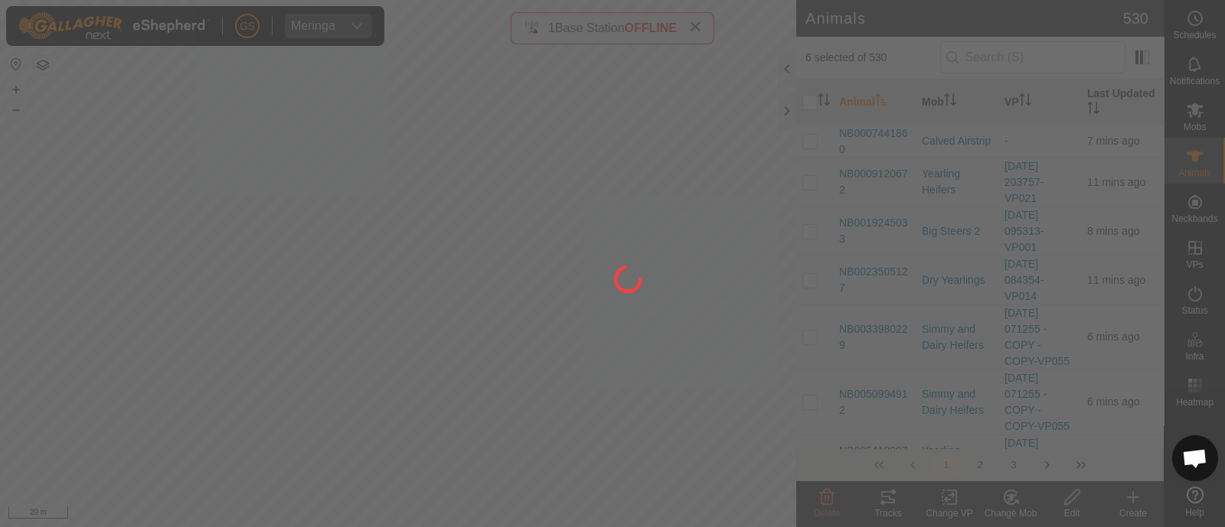
checkbox input "false"
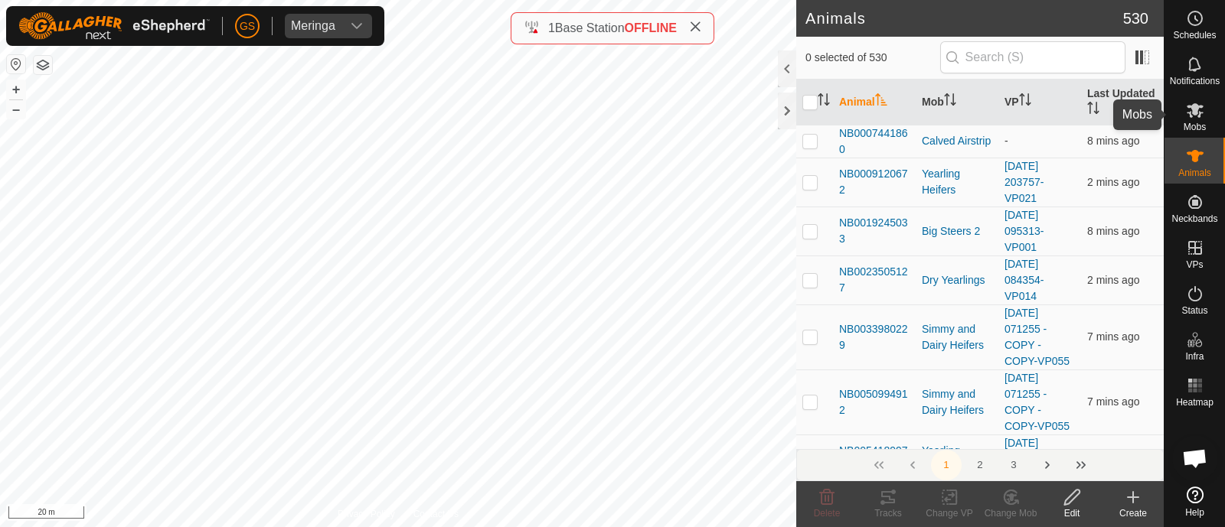
click at [1195, 105] on icon at bounding box center [1195, 110] width 17 height 15
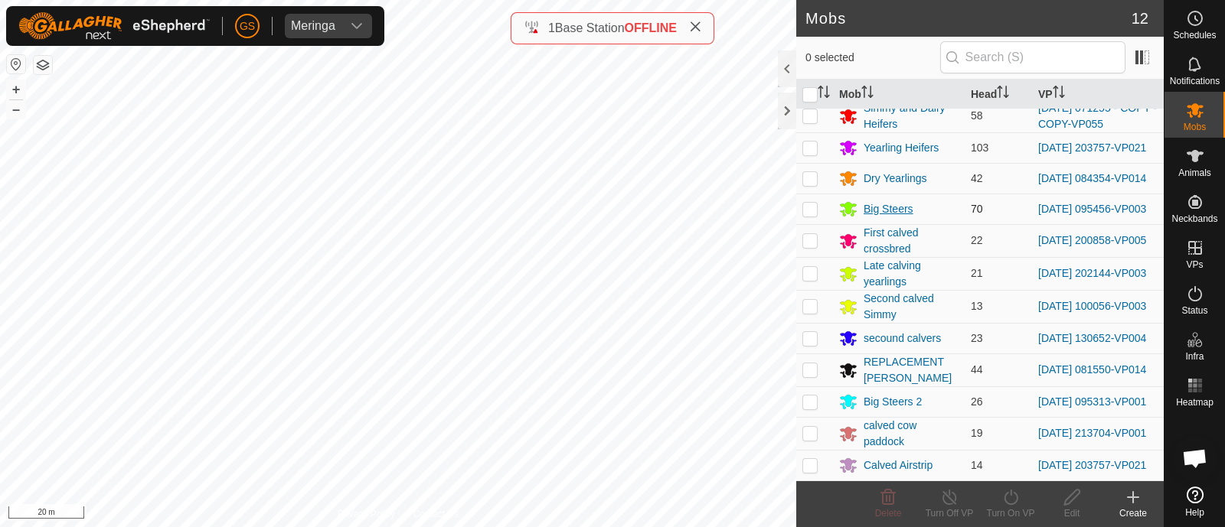
scroll to position [20, 0]
click at [1206, 162] on es-animals-svg-icon at bounding box center [1195, 156] width 28 height 24
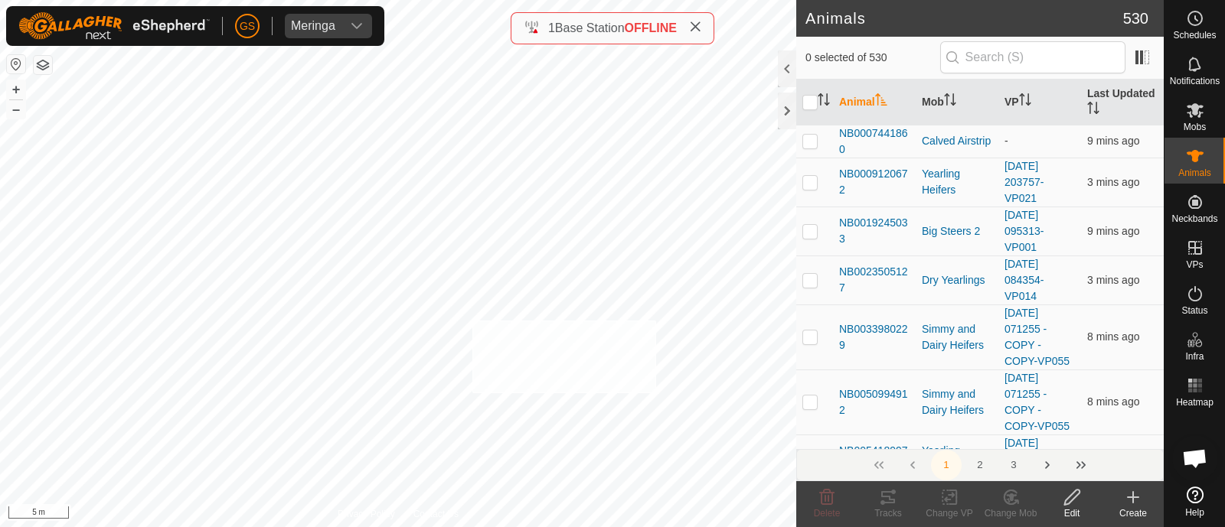
checkbox input "true"
